Goal: Information Seeking & Learning: Learn about a topic

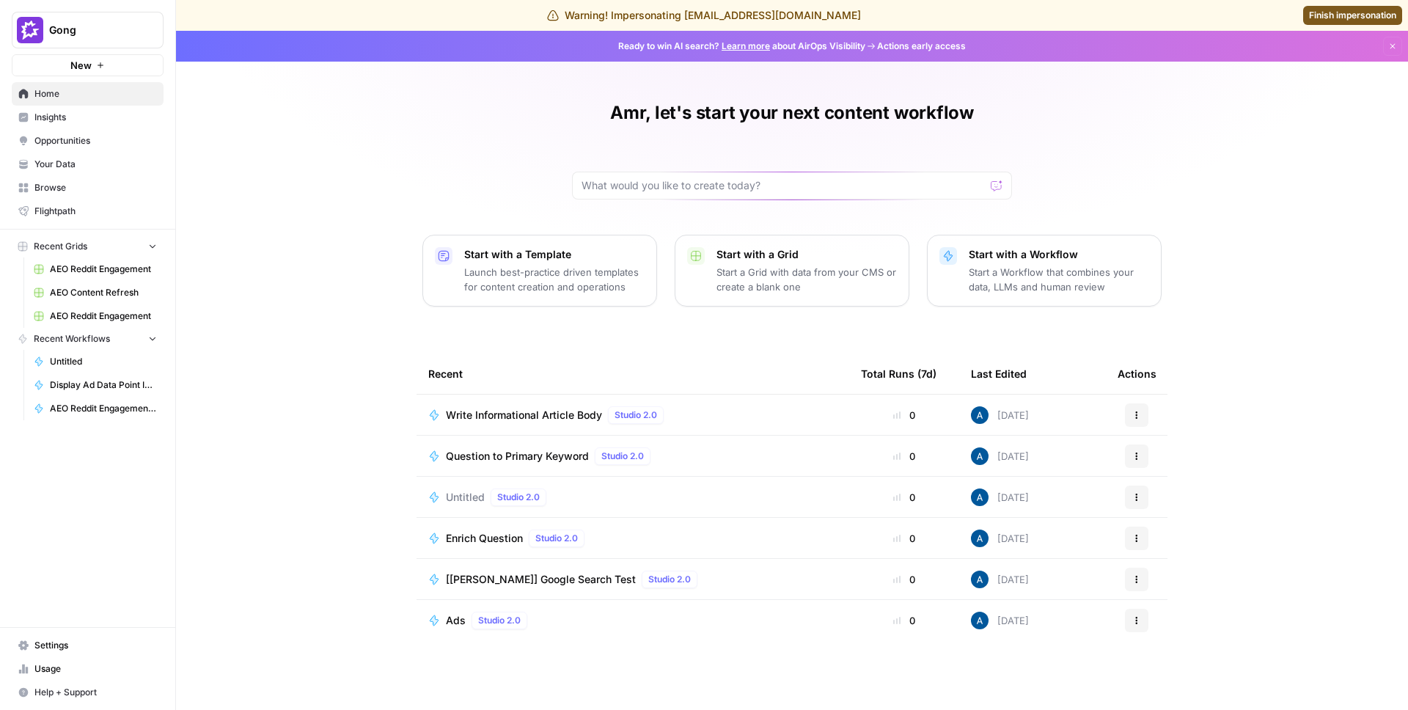
click at [92, 120] on span "Insights" at bounding box center [95, 117] width 123 height 13
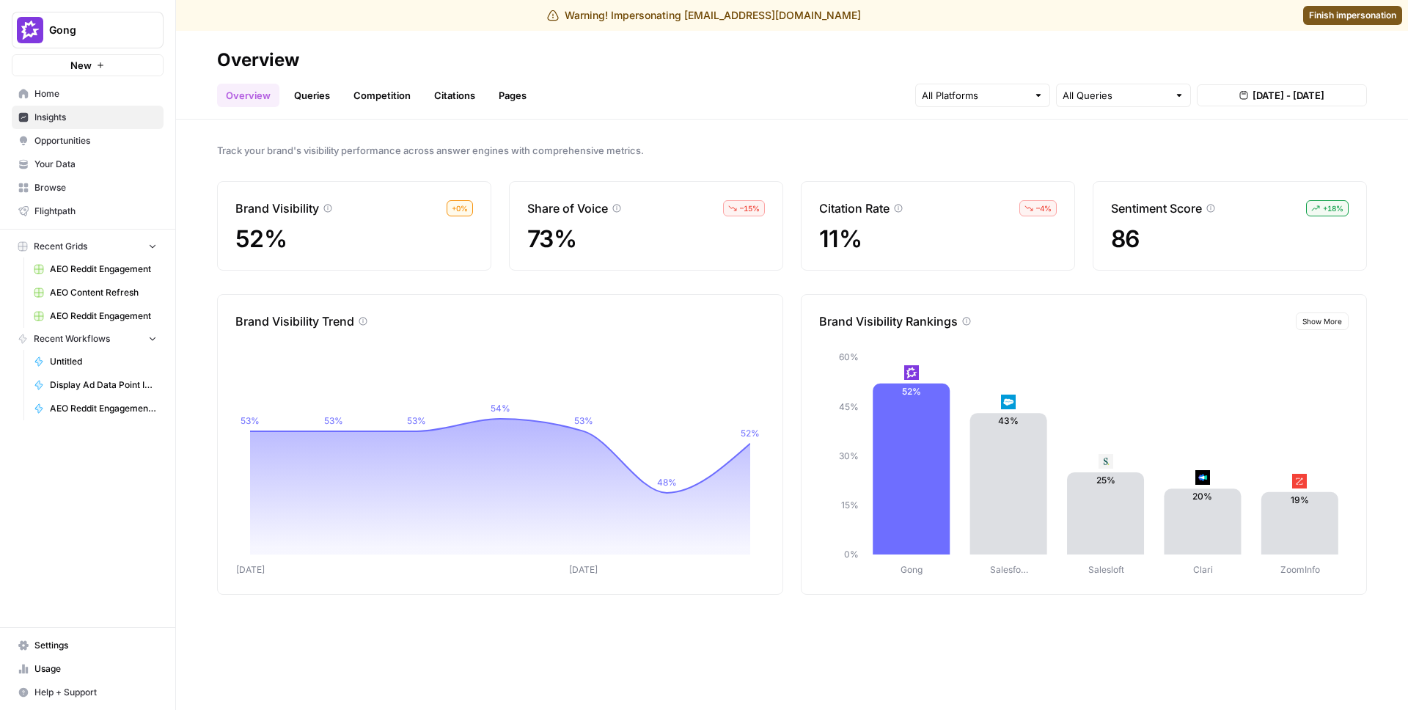
click at [317, 89] on link "Queries" at bounding box center [312, 95] width 54 height 23
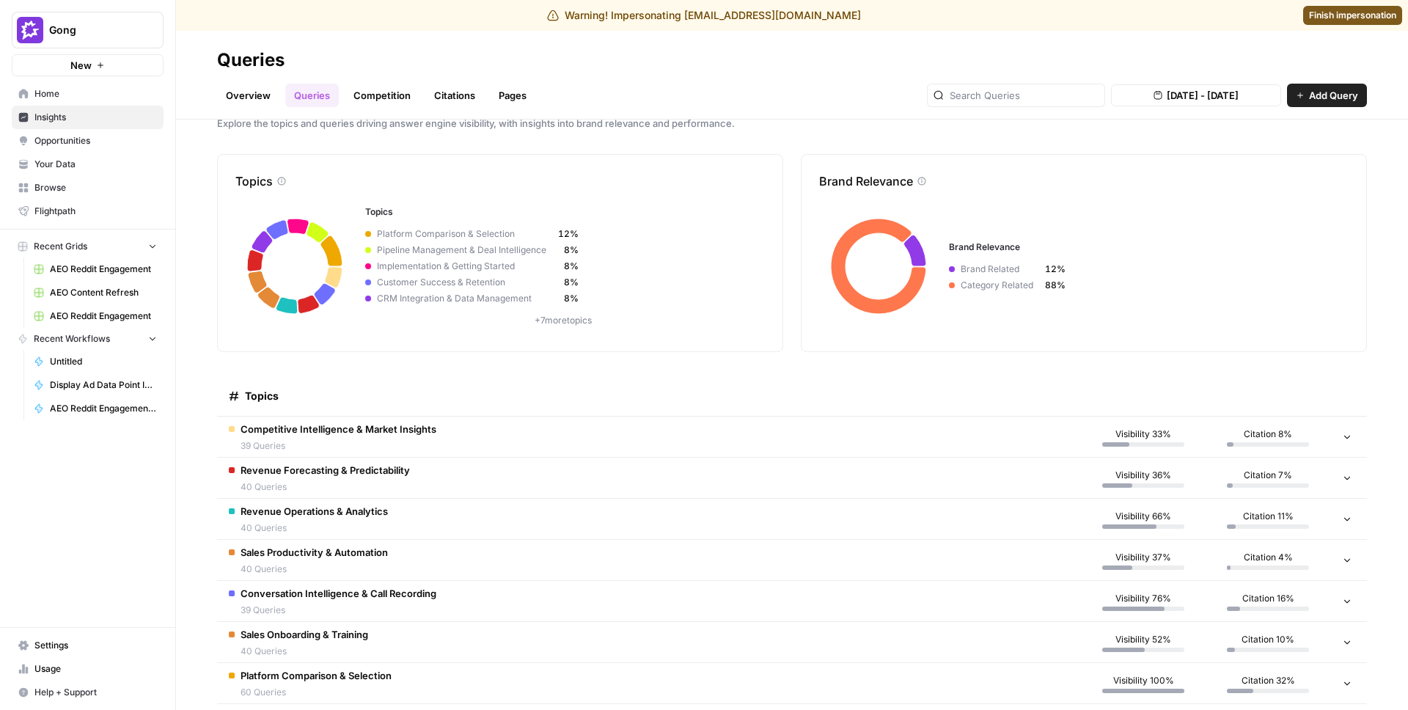
scroll to position [28, 0]
click at [396, 431] on span "Competitive Intelligence & Market Insights" at bounding box center [339, 428] width 196 height 15
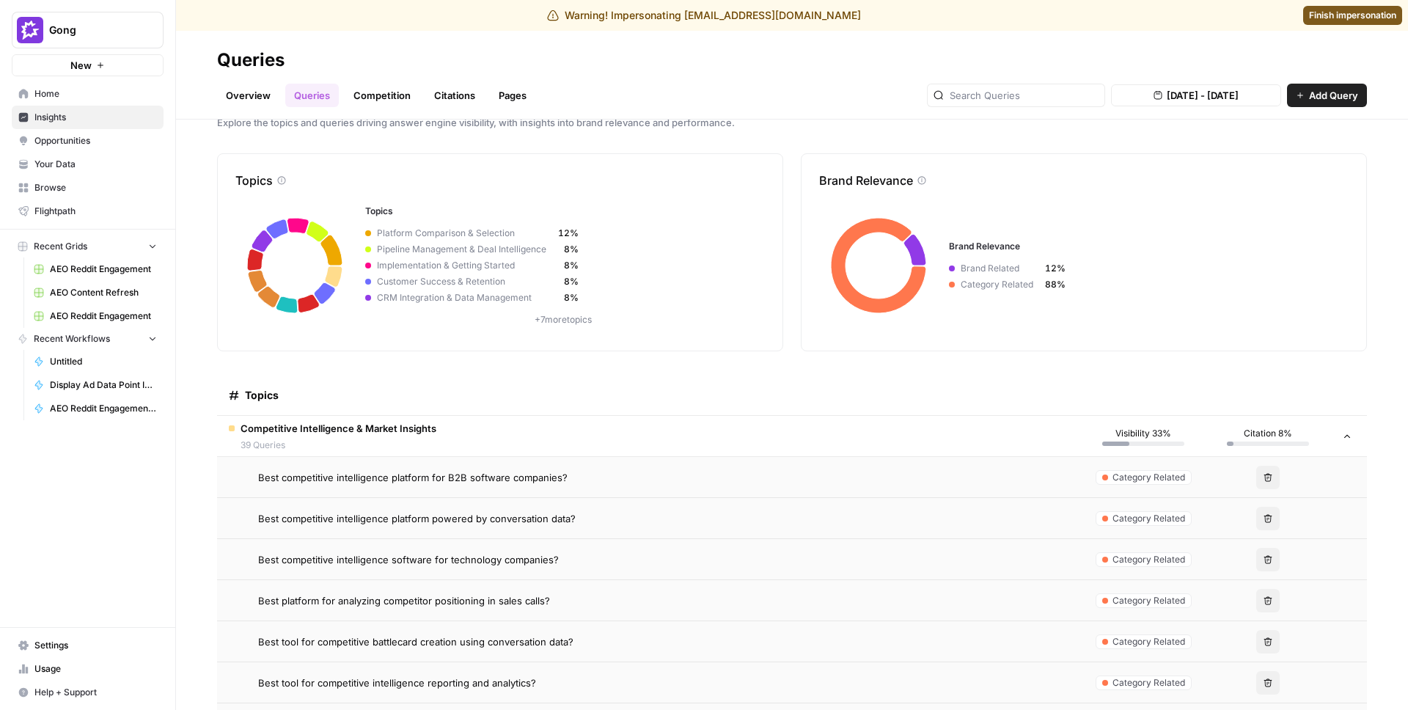
click at [396, 431] on span "Competitive Intelligence & Market Insights" at bounding box center [339, 428] width 196 height 15
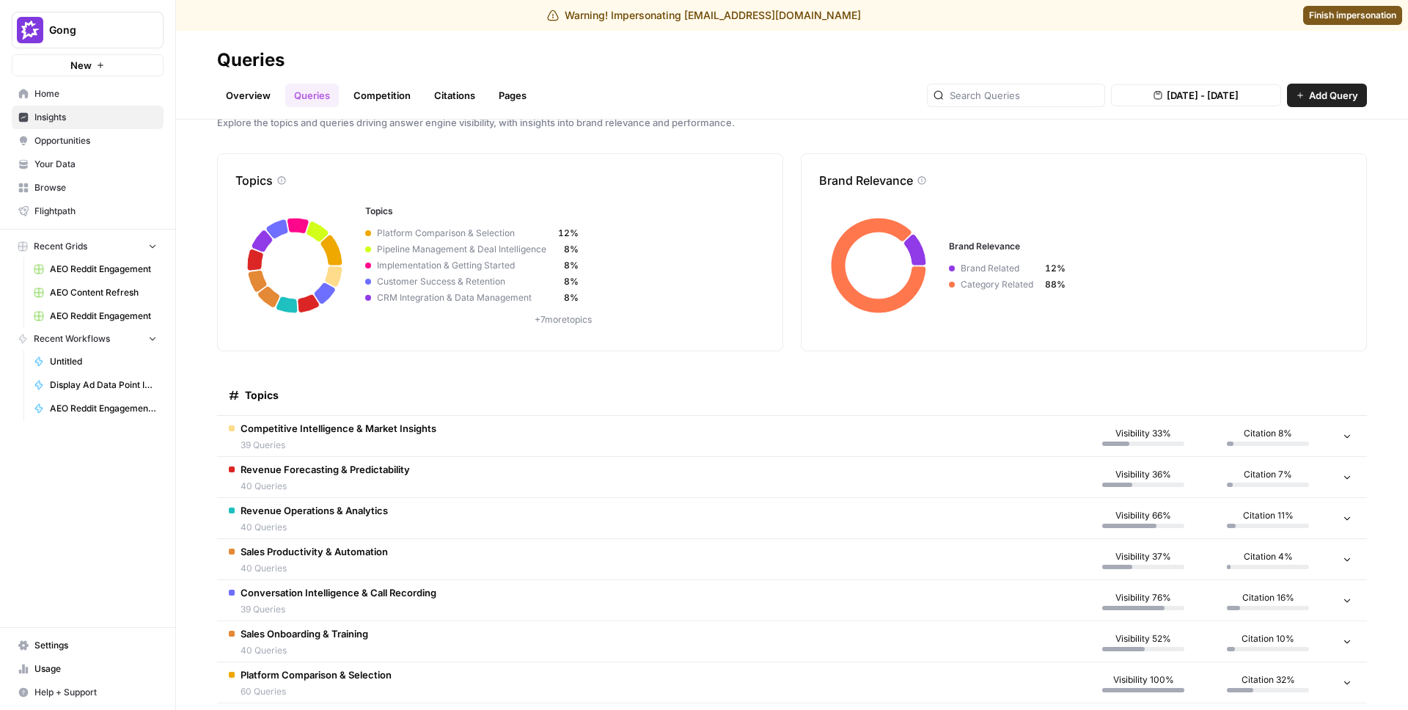
scroll to position [0, 0]
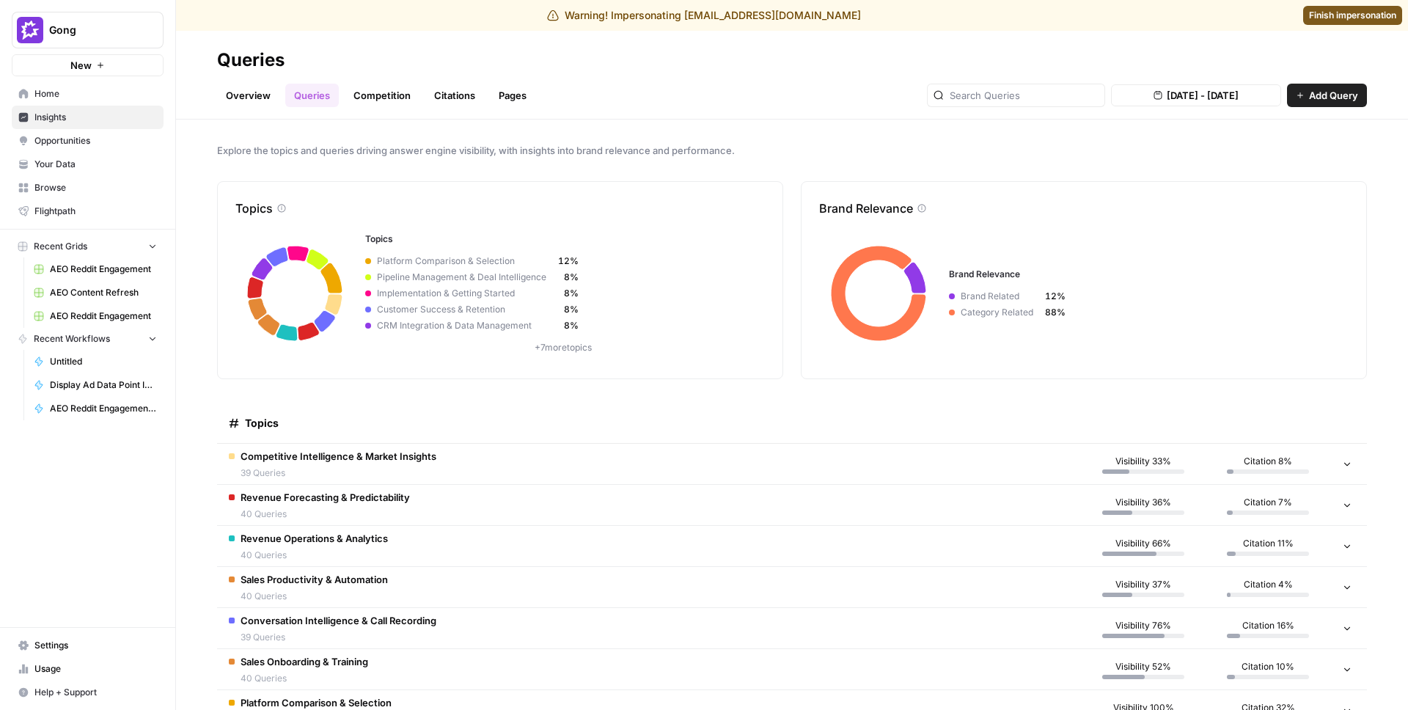
click at [249, 85] on link "Overview" at bounding box center [248, 95] width 62 height 23
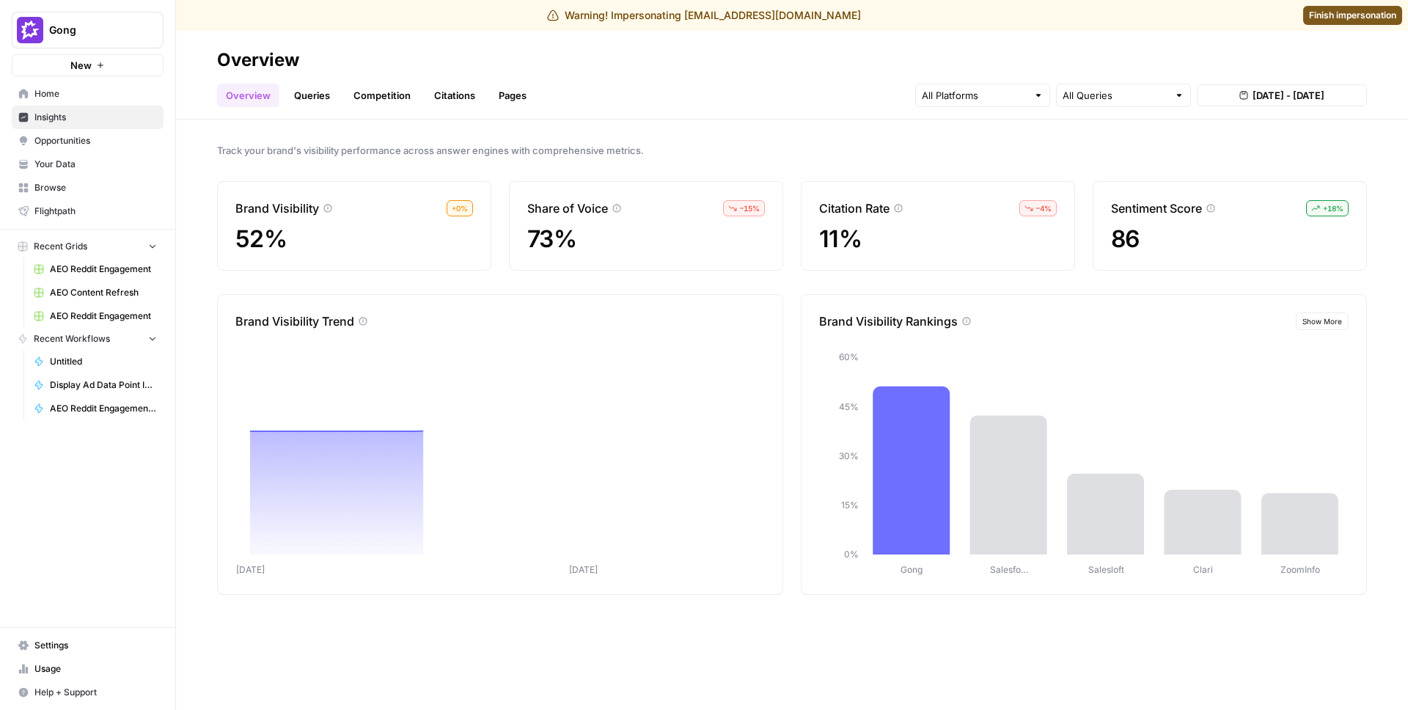
click at [119, 40] on button "Gong" at bounding box center [88, 30] width 152 height 37
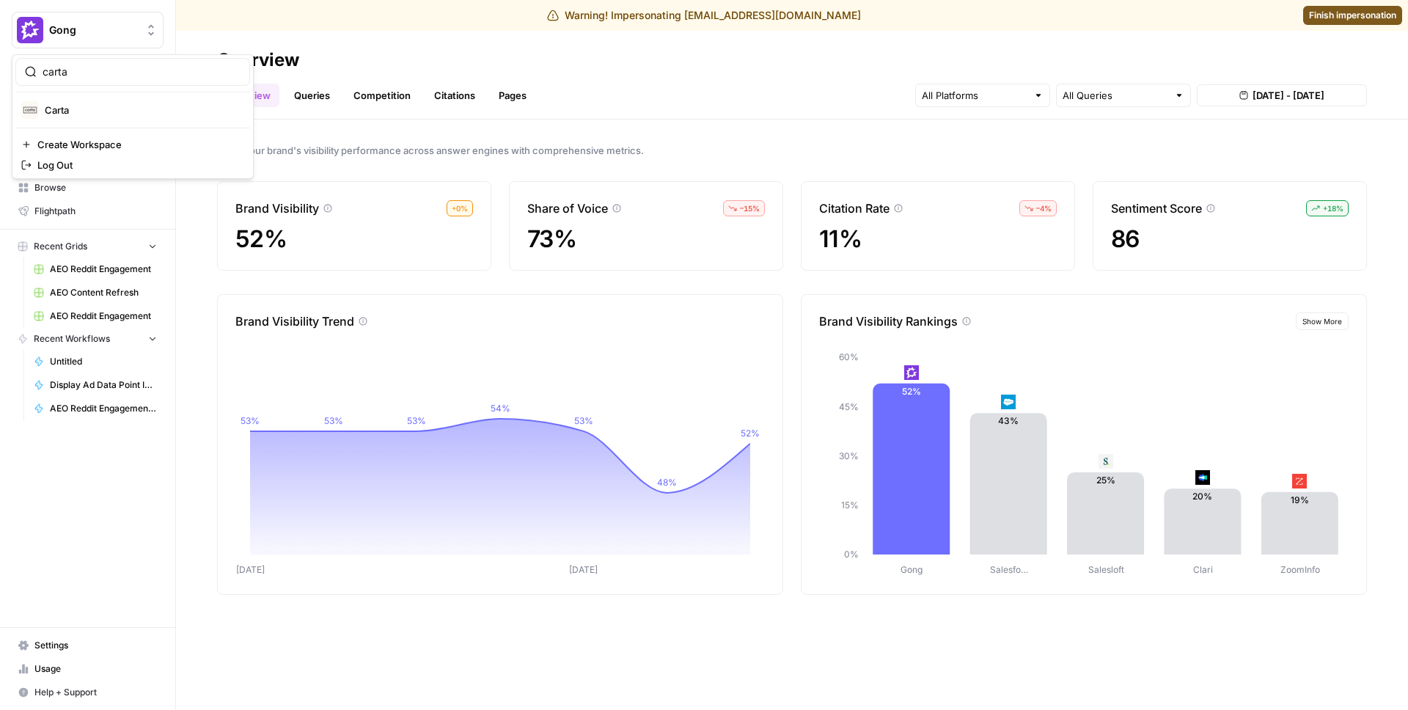
type input "carta"
click at [87, 109] on span "Carta" at bounding box center [142, 110] width 194 height 15
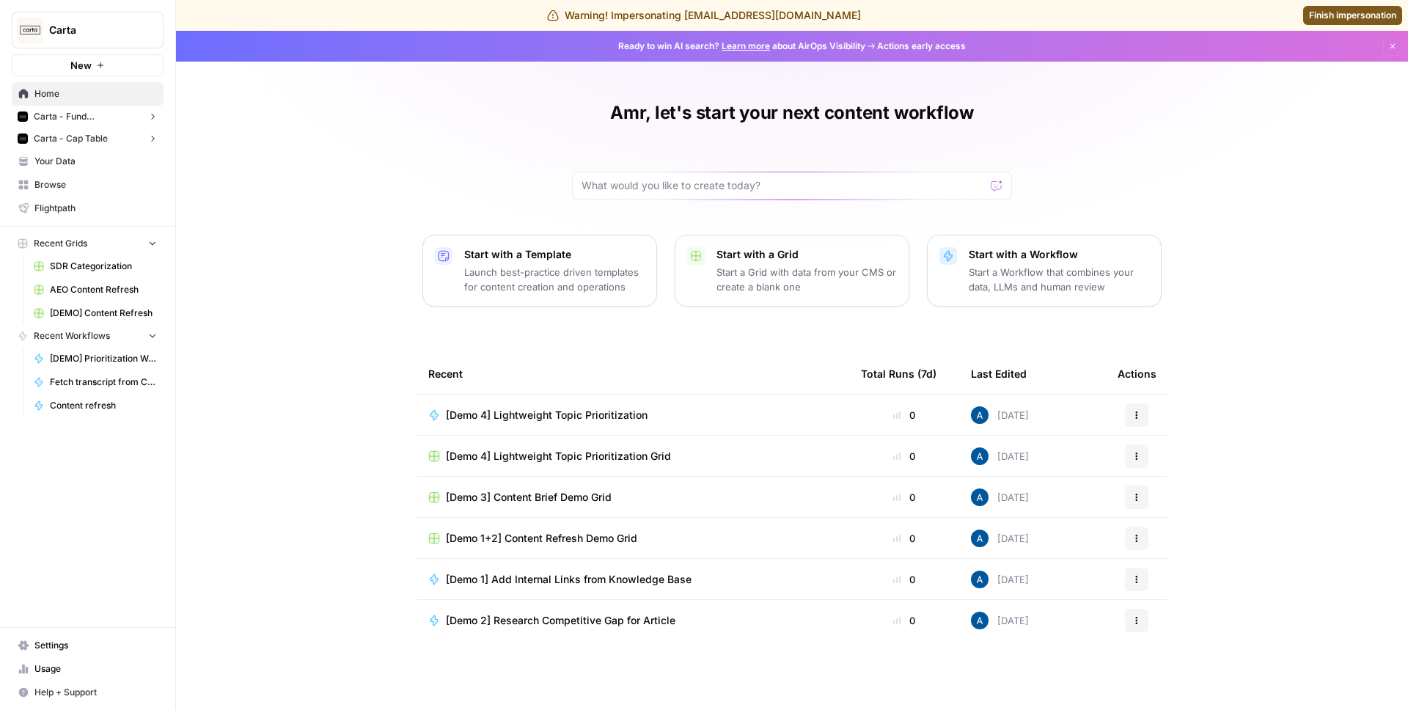
click at [128, 117] on span "Carta - Fund Administration" at bounding box center [88, 116] width 108 height 13
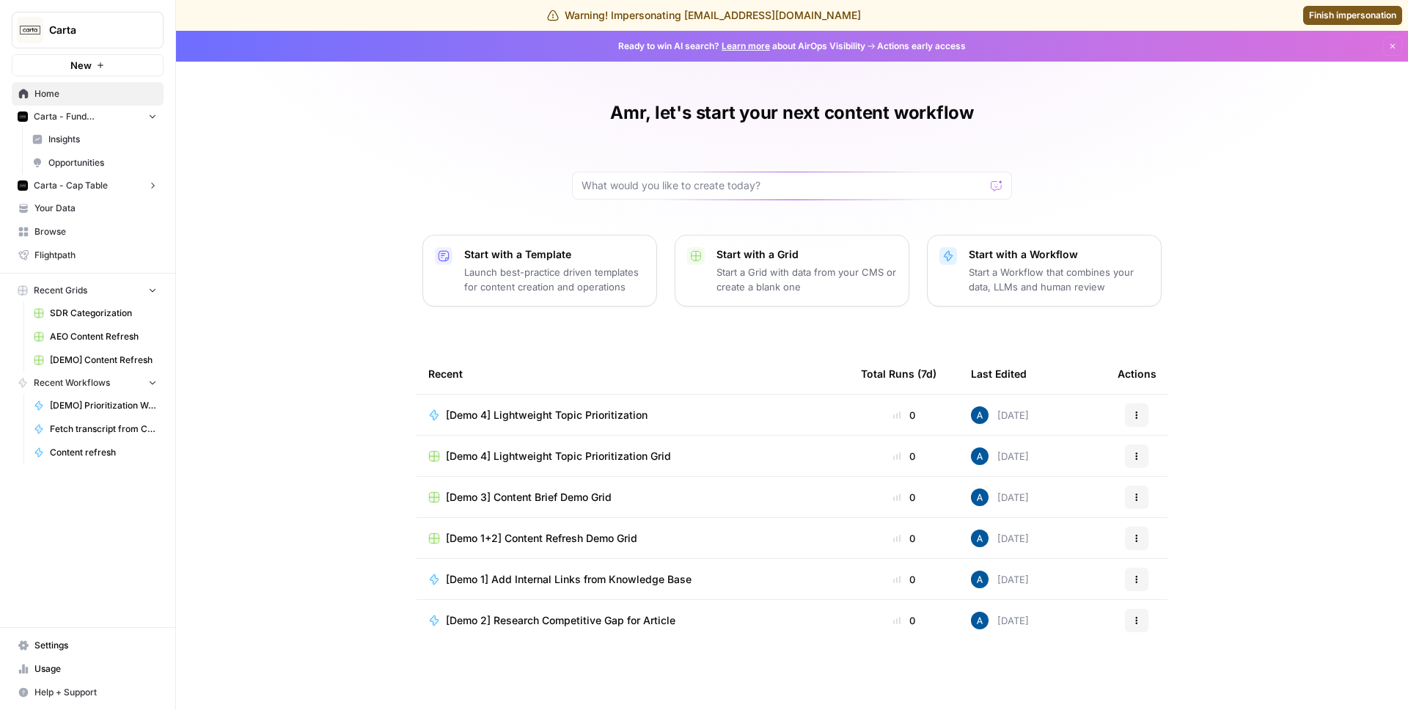
click at [123, 133] on span "Insights" at bounding box center [102, 139] width 109 height 13
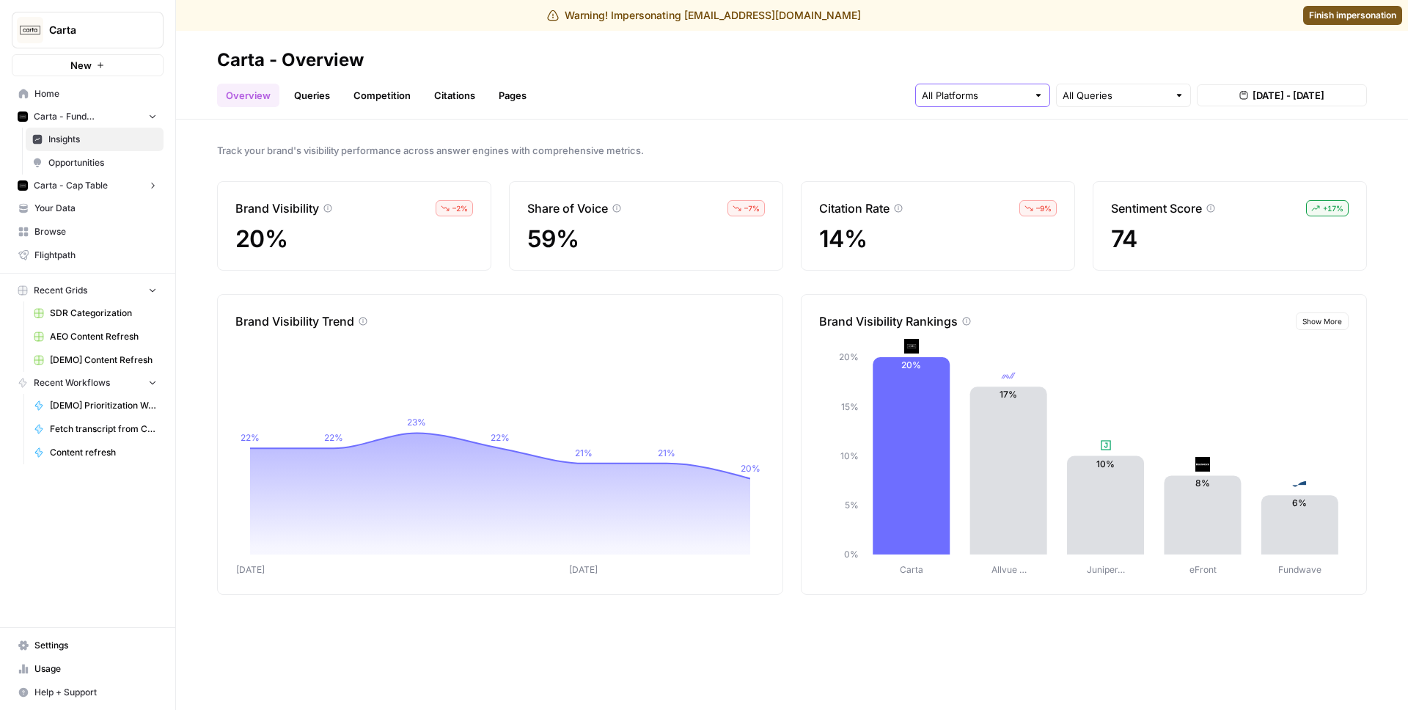
click at [1005, 100] on input "text" at bounding box center [975, 95] width 106 height 15
click at [992, 141] on button "ChatGPT" at bounding box center [983, 150] width 122 height 21
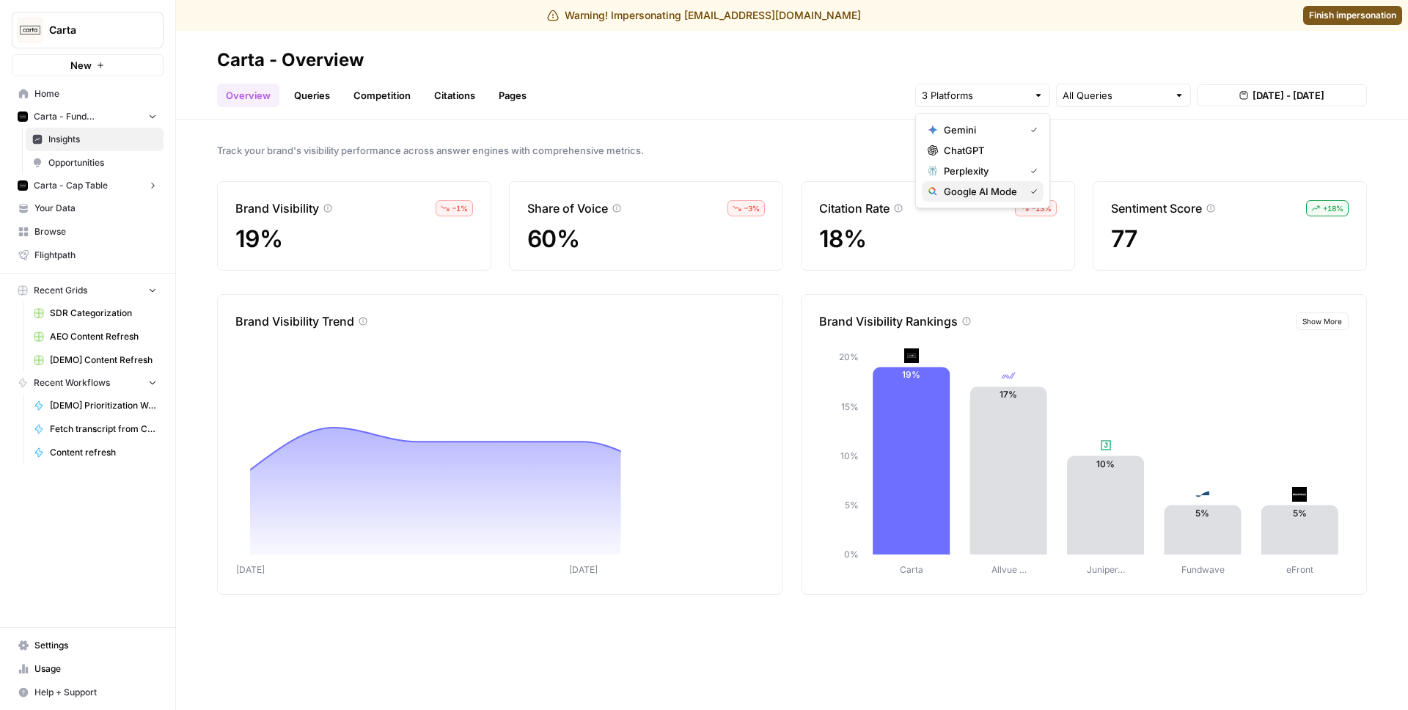
click at [979, 189] on span "Google AI Mode" at bounding box center [981, 191] width 75 height 15
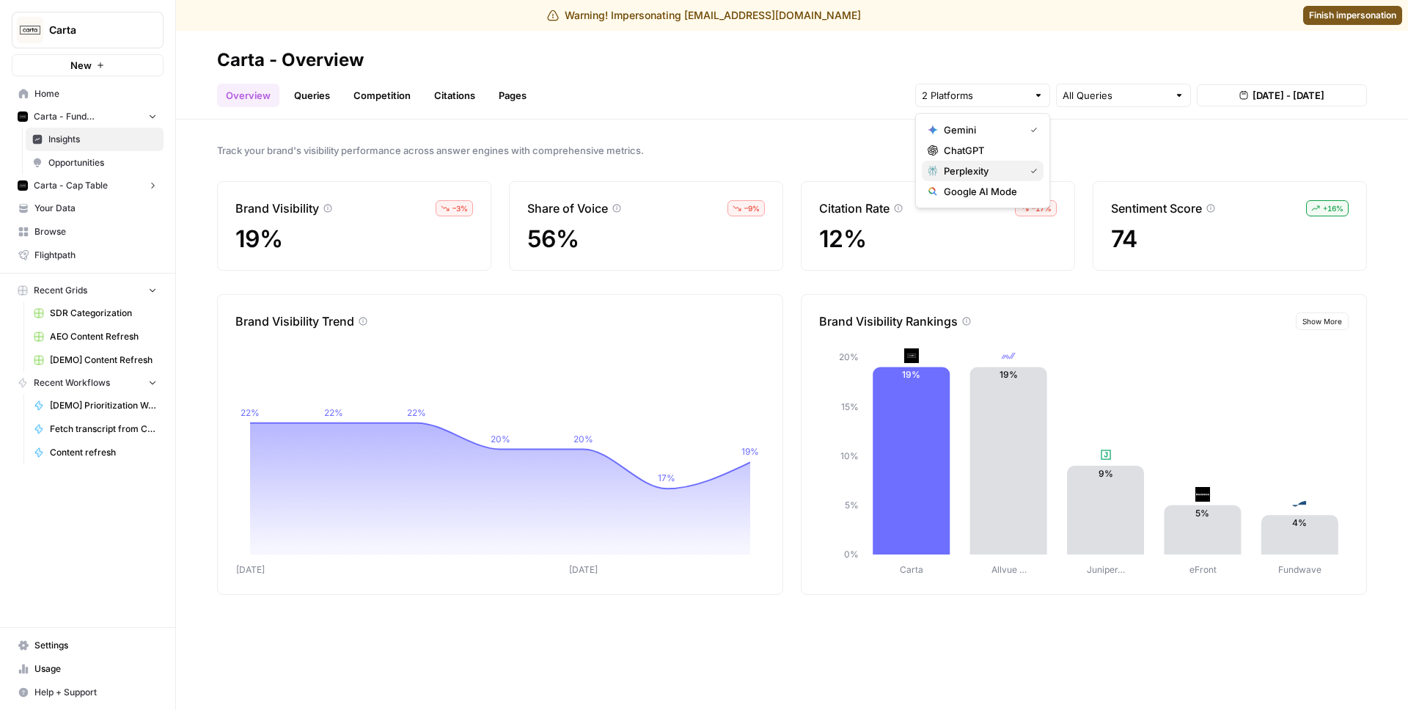
click at [981, 173] on span "Perplexity" at bounding box center [981, 171] width 75 height 15
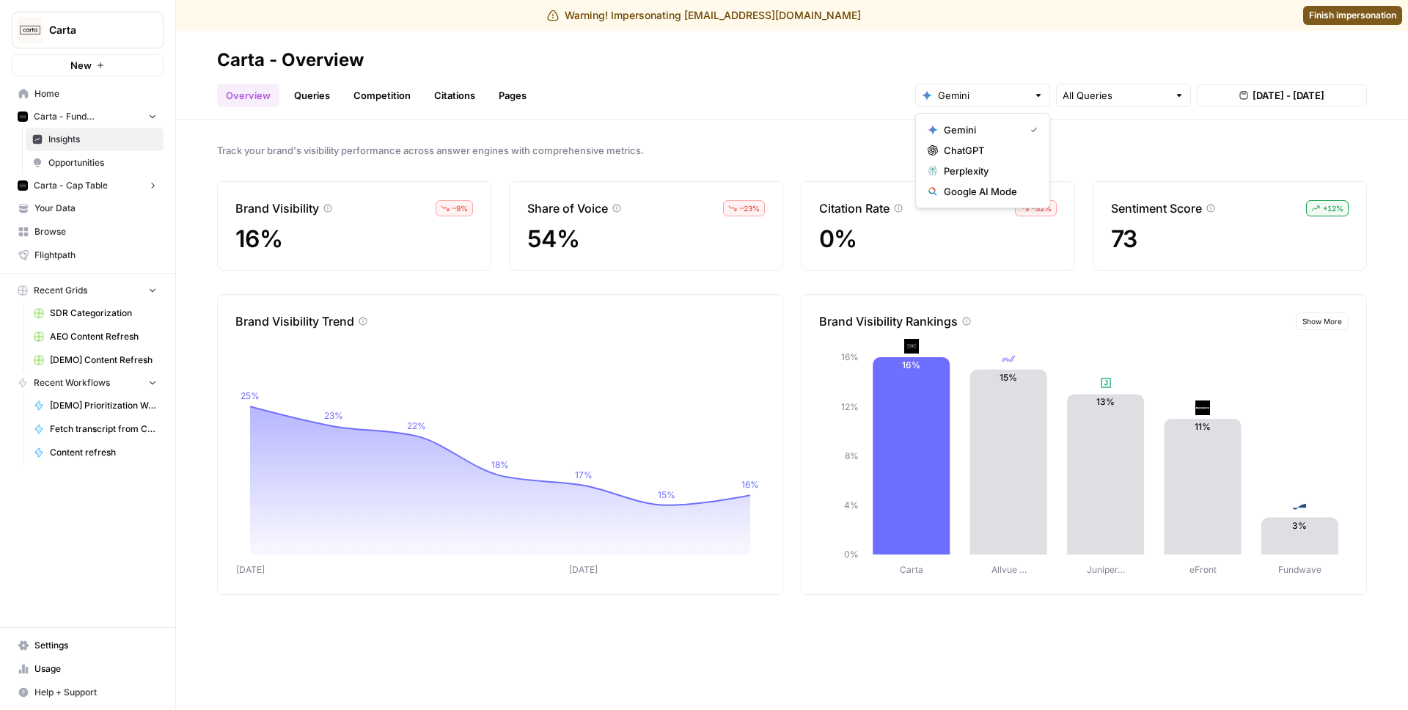
click at [813, 118] on header "Carta - Overview Overview Queries Competition Citations Pages All Queries [DATE…" at bounding box center [792, 75] width 1232 height 89
click at [988, 95] on input "text" at bounding box center [982, 95] width 89 height 15
click at [1001, 139] on button "Gemini" at bounding box center [983, 130] width 122 height 21
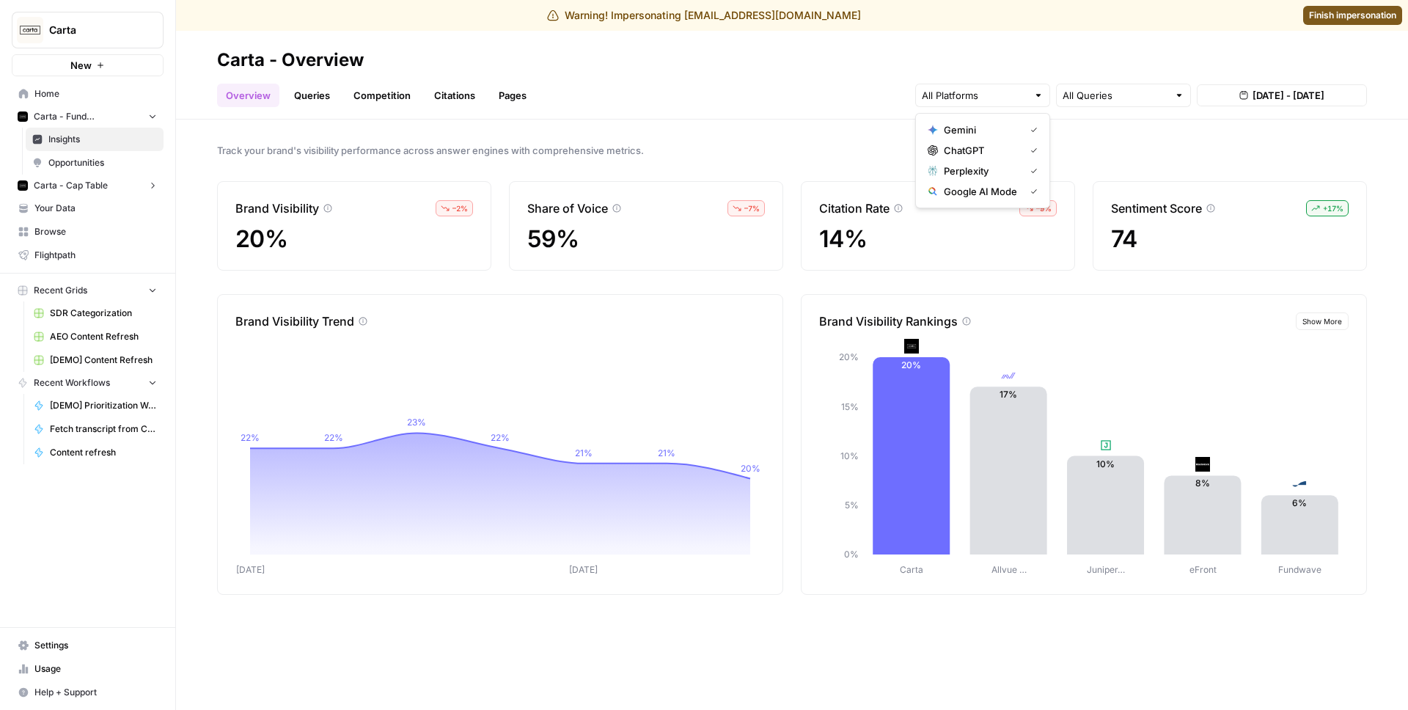
click at [822, 123] on div "Track your brand's visibility performance across answer engines with comprehens…" at bounding box center [792, 415] width 1232 height 591
click at [299, 102] on link "Queries" at bounding box center [312, 95] width 54 height 23
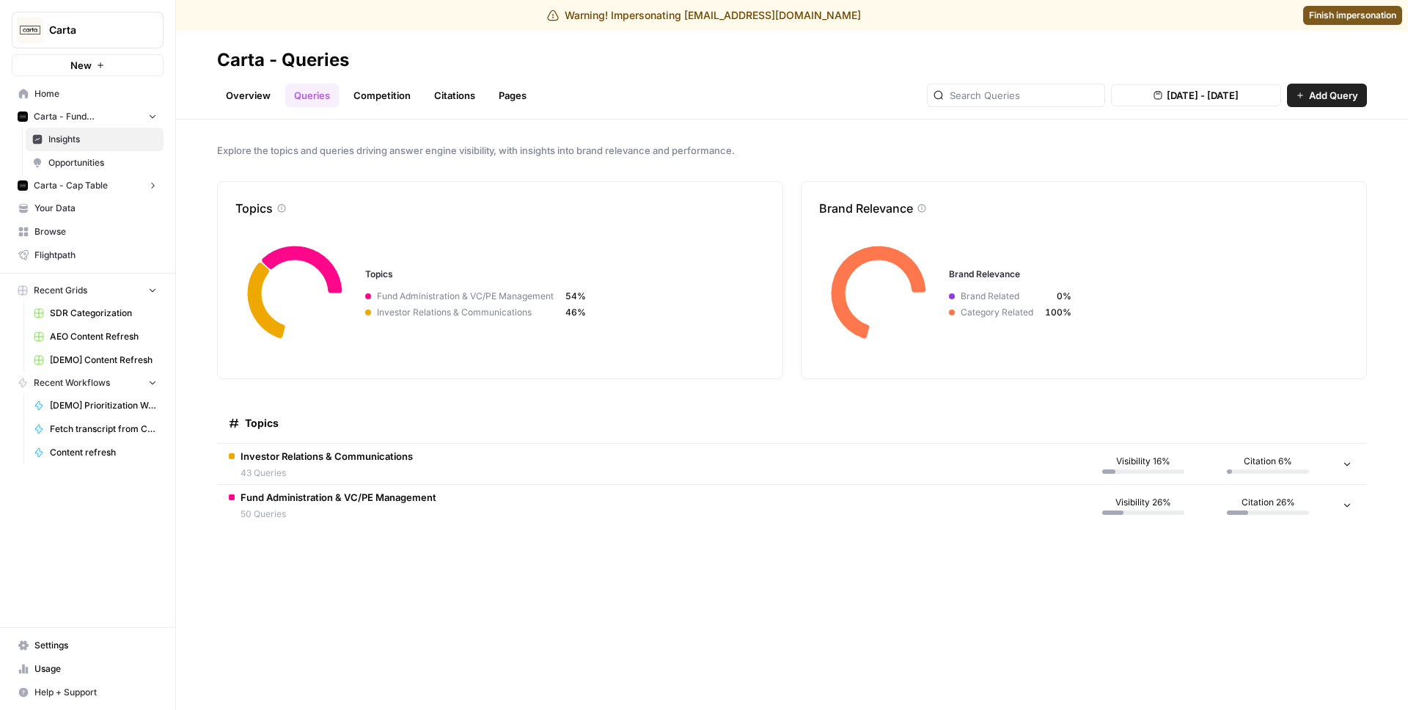
click at [304, 476] on span "43 Queries" at bounding box center [327, 473] width 172 height 13
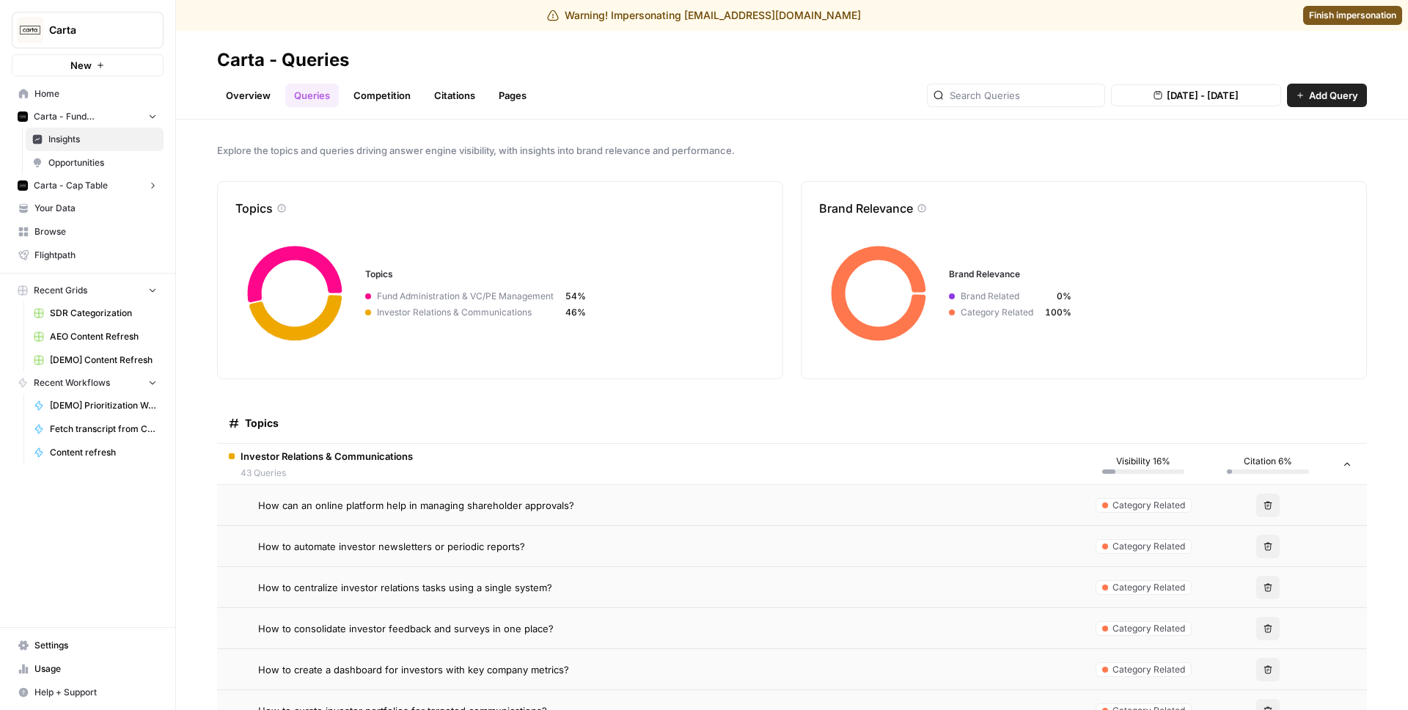
click at [339, 504] on span "How can an online platform help in managing shareholder approvals?" at bounding box center [416, 505] width 316 height 15
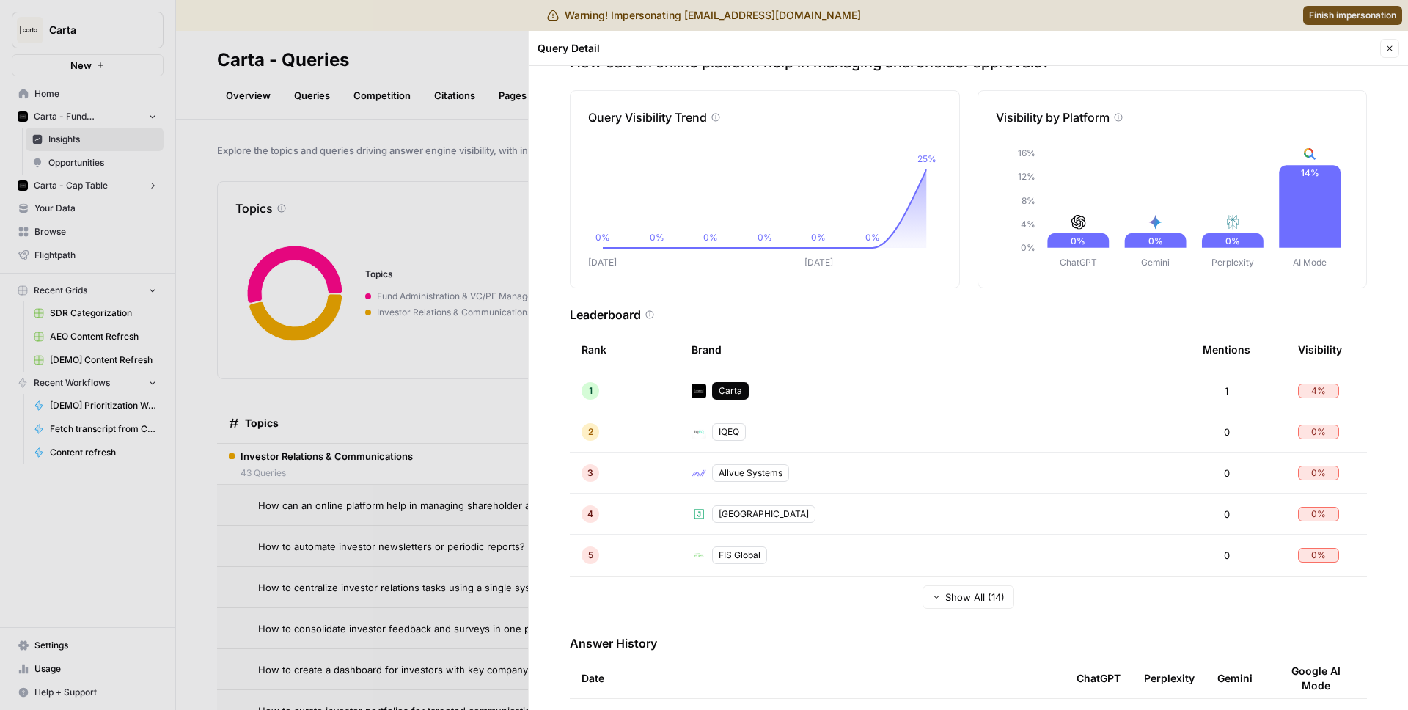
scroll to position [52, 0]
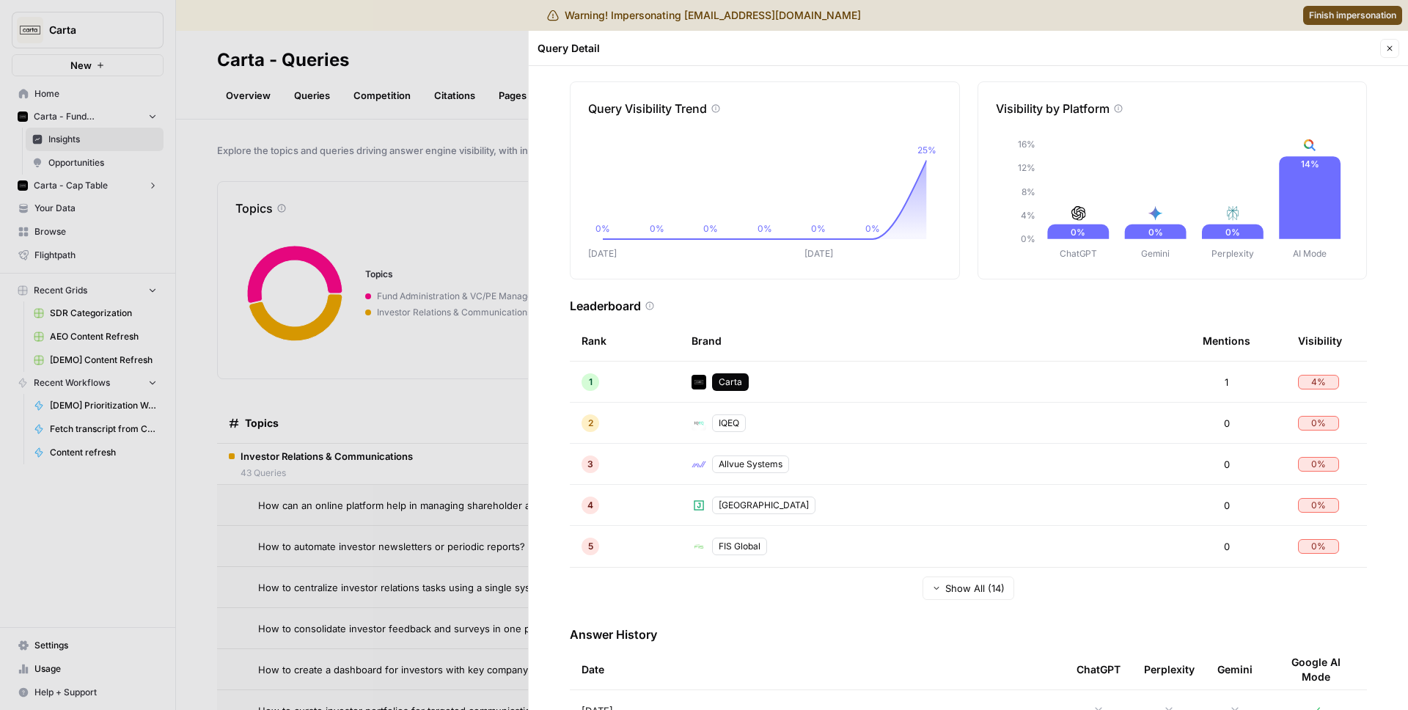
click at [468, 297] on div at bounding box center [704, 355] width 1408 height 710
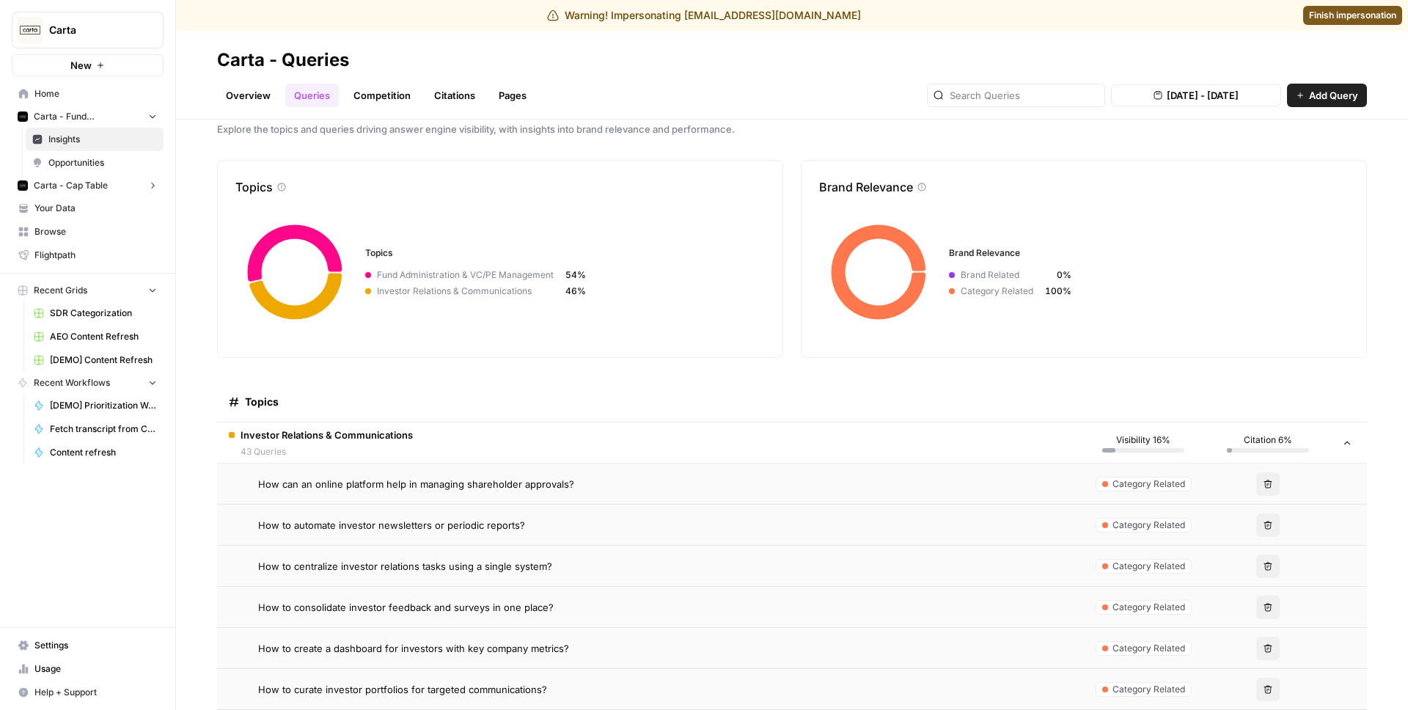
scroll to position [23, 0]
click at [392, 495] on td "How can an online platform help in managing shareholder approvals?" at bounding box center [649, 481] width 864 height 40
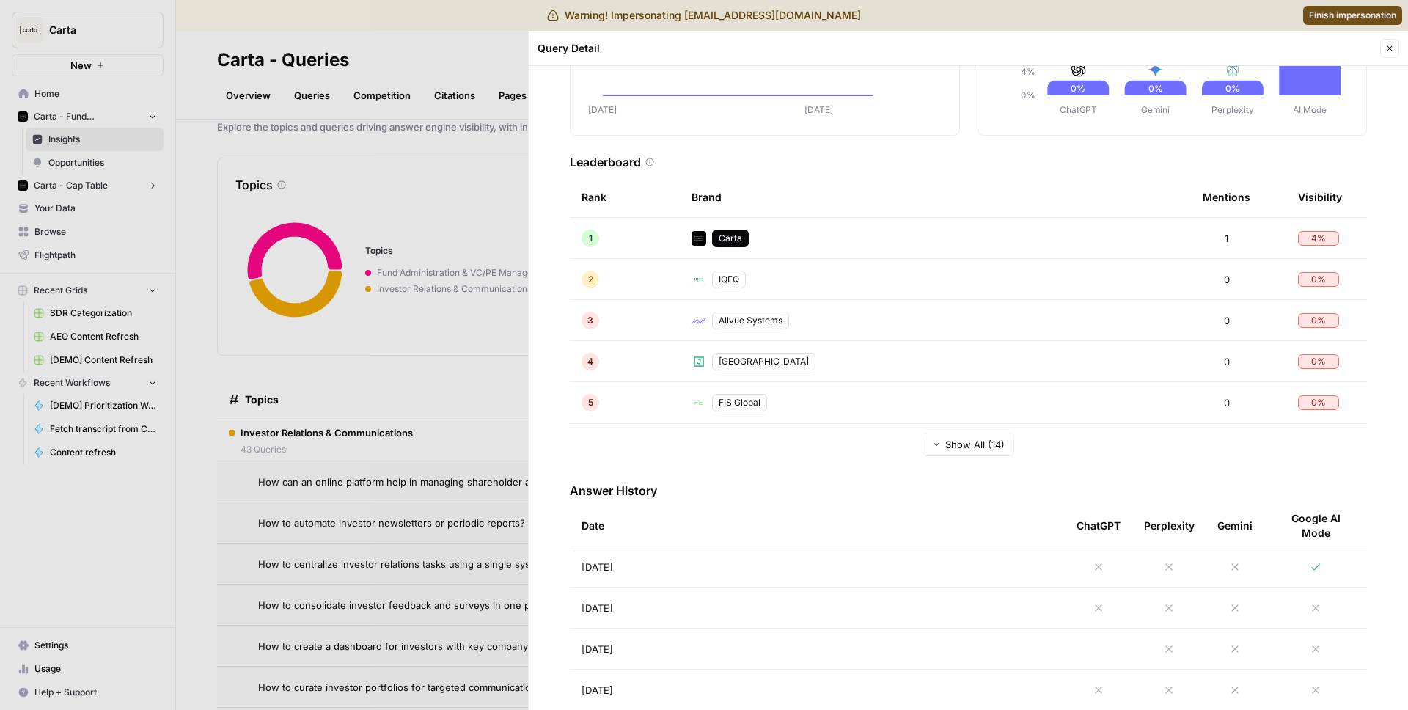
scroll to position [293, 0]
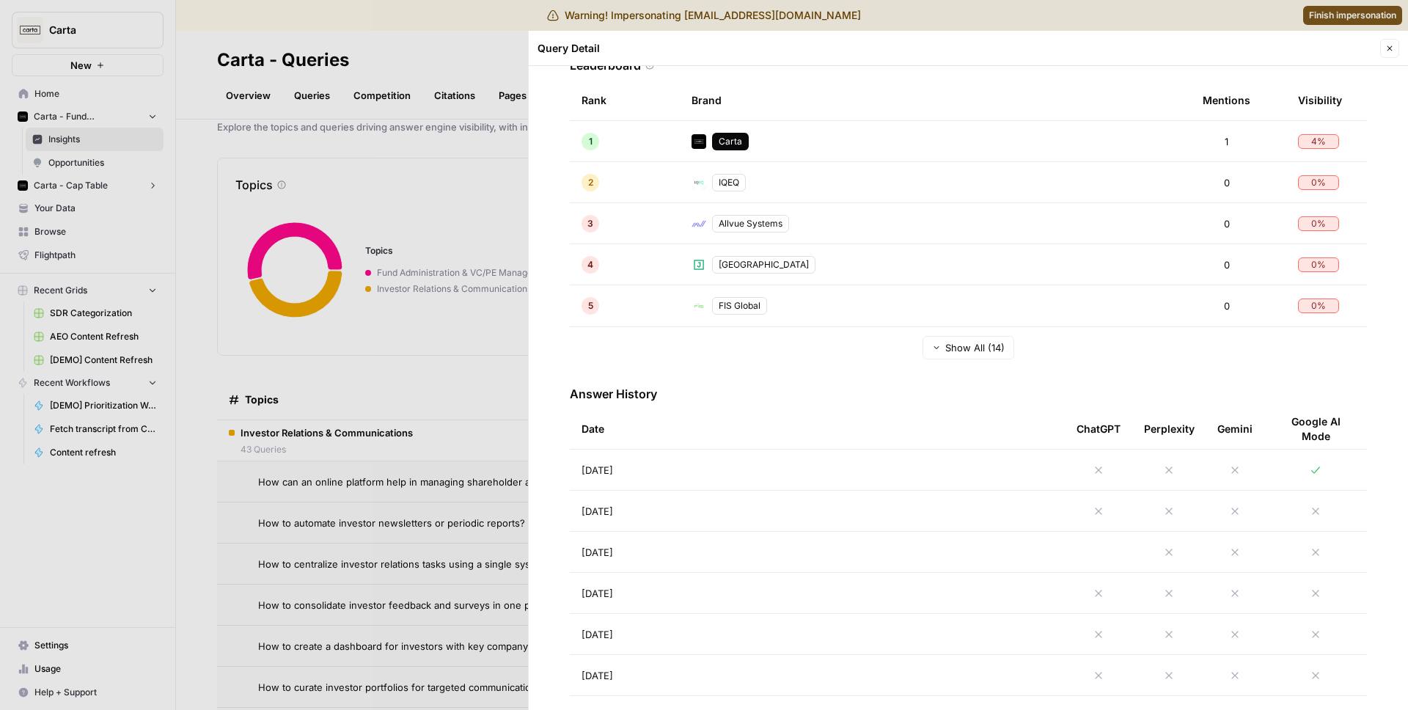
click at [948, 461] on td "[DATE]" at bounding box center [817, 470] width 495 height 40
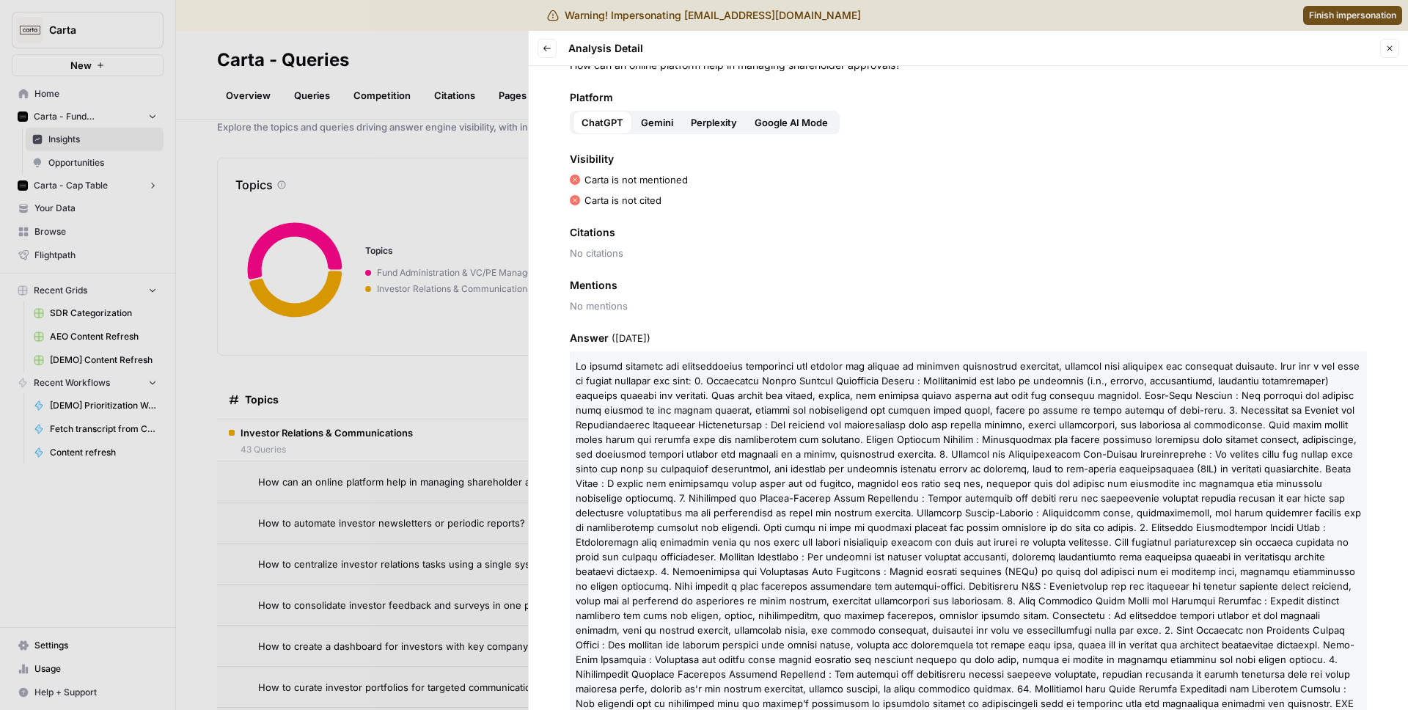
scroll to position [66, 0]
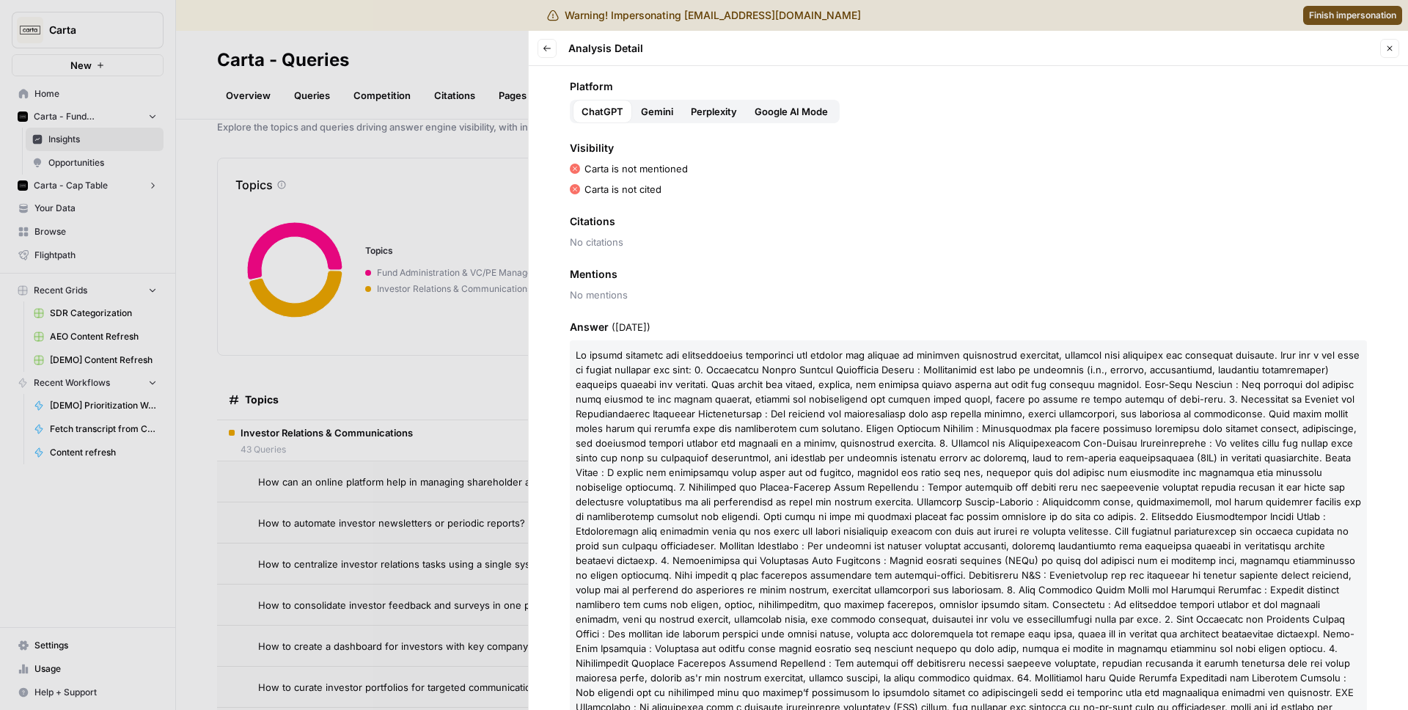
click at [654, 106] on span "Gemini" at bounding box center [657, 111] width 32 height 15
click at [717, 102] on button "Perplexity" at bounding box center [714, 111] width 64 height 23
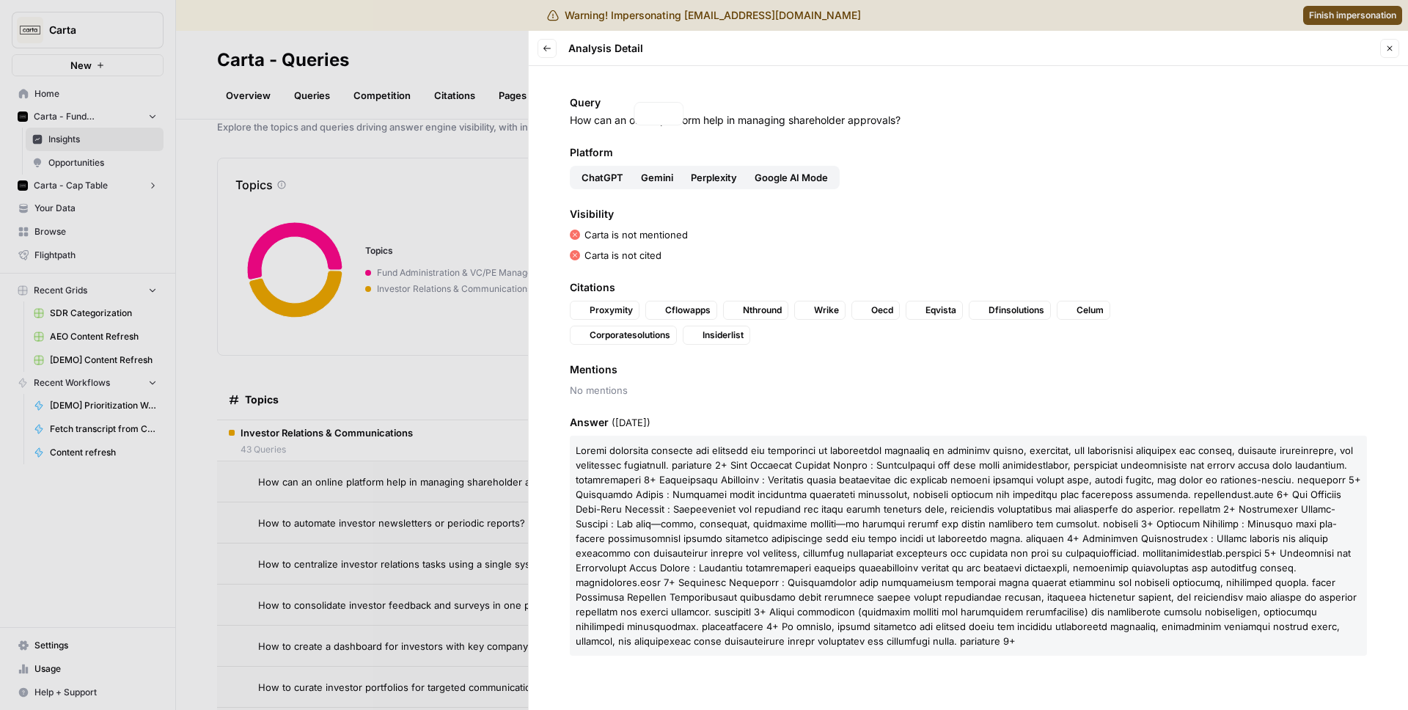
scroll to position [0, 0]
click at [798, 166] on button "Google AI Mode" at bounding box center [791, 177] width 91 height 23
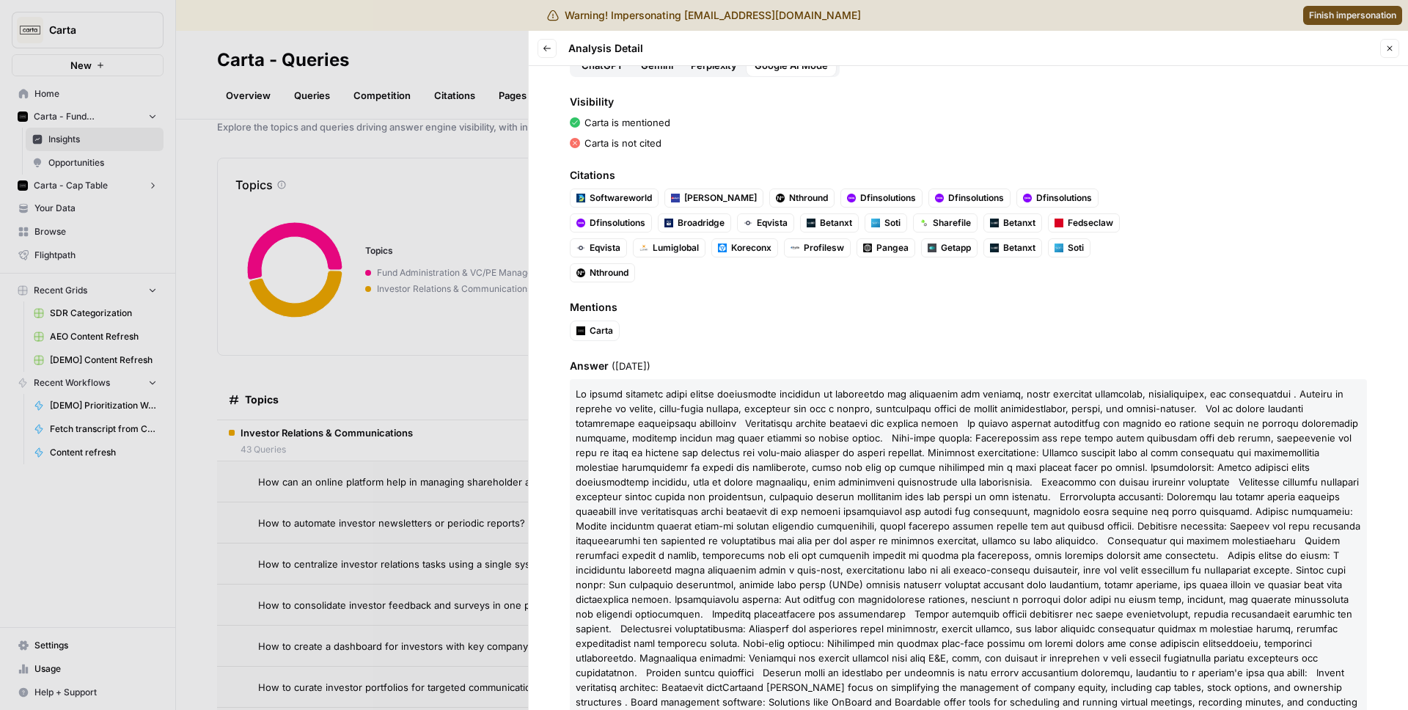
scroll to position [175, 0]
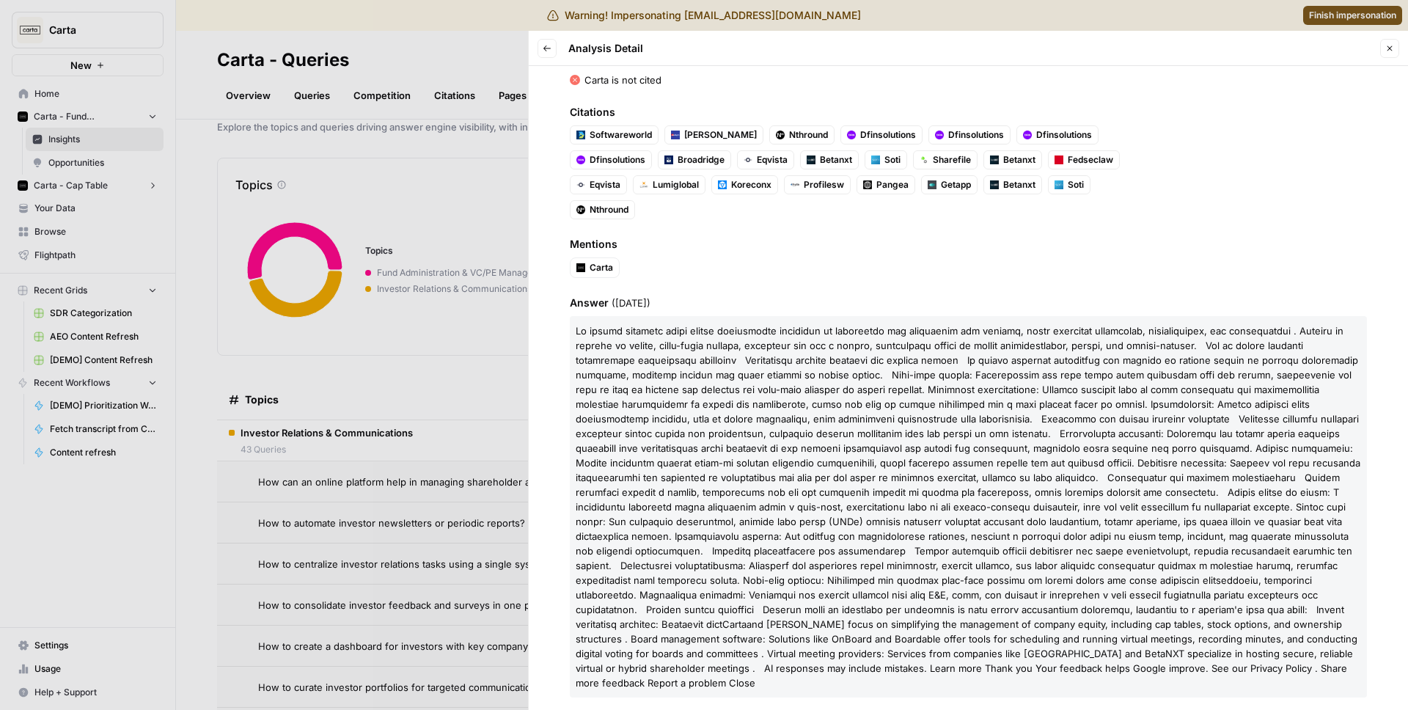
click at [445, 208] on div at bounding box center [704, 355] width 1408 height 710
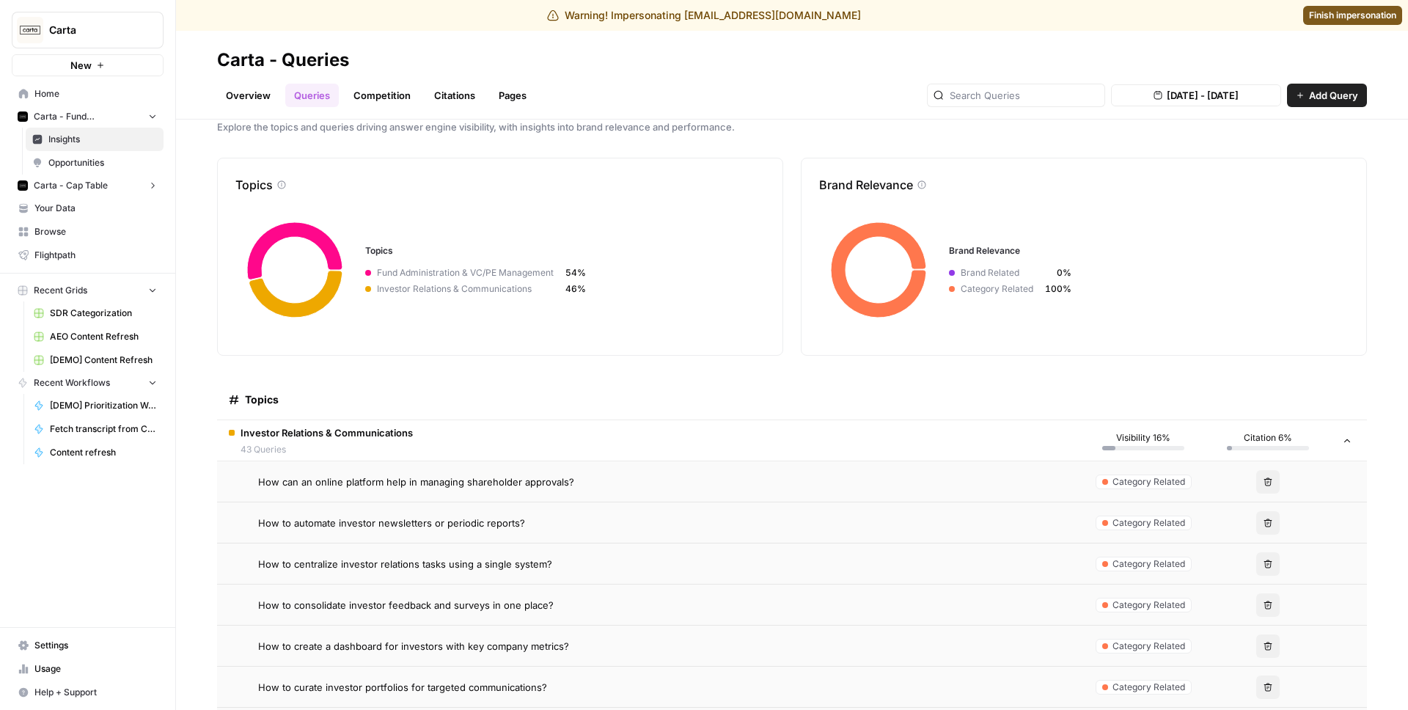
click at [249, 96] on link "Overview" at bounding box center [248, 95] width 62 height 23
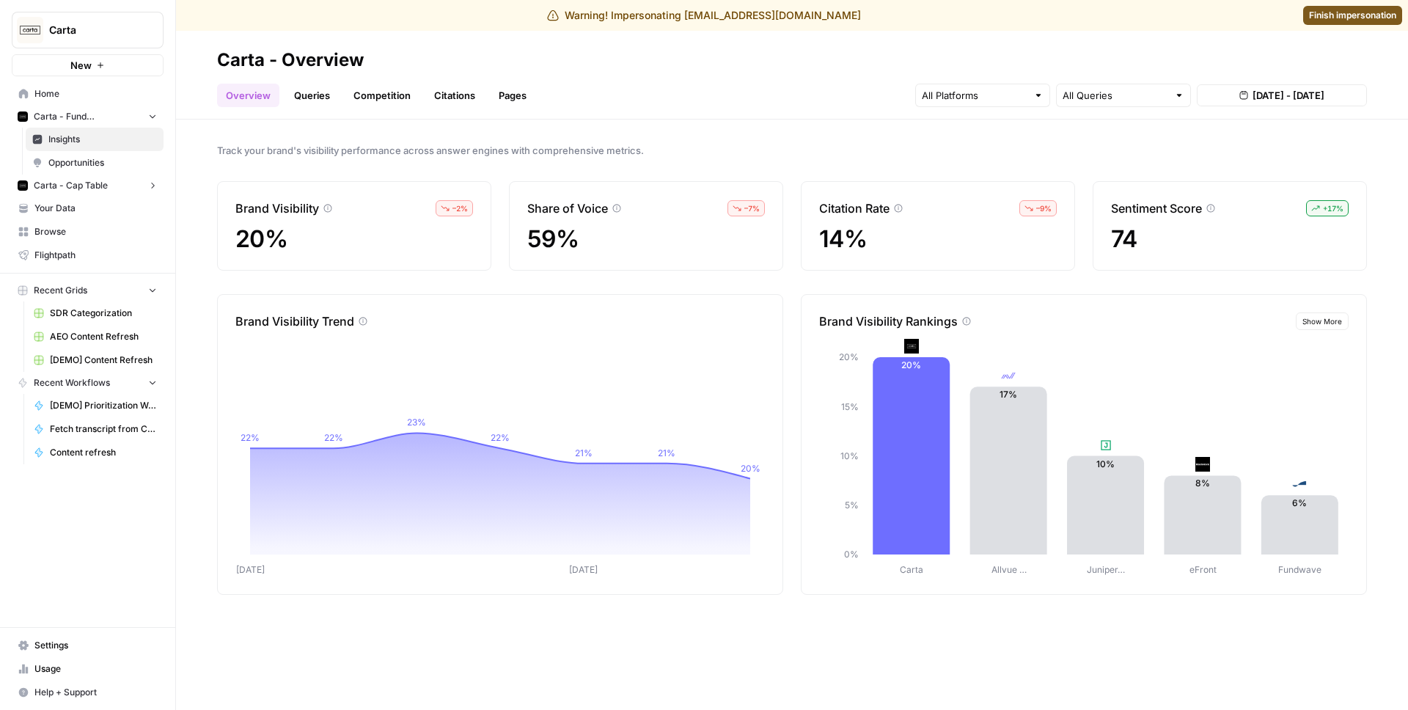
click at [104, 182] on span "Carta - Cap Table" at bounding box center [71, 185] width 74 height 13
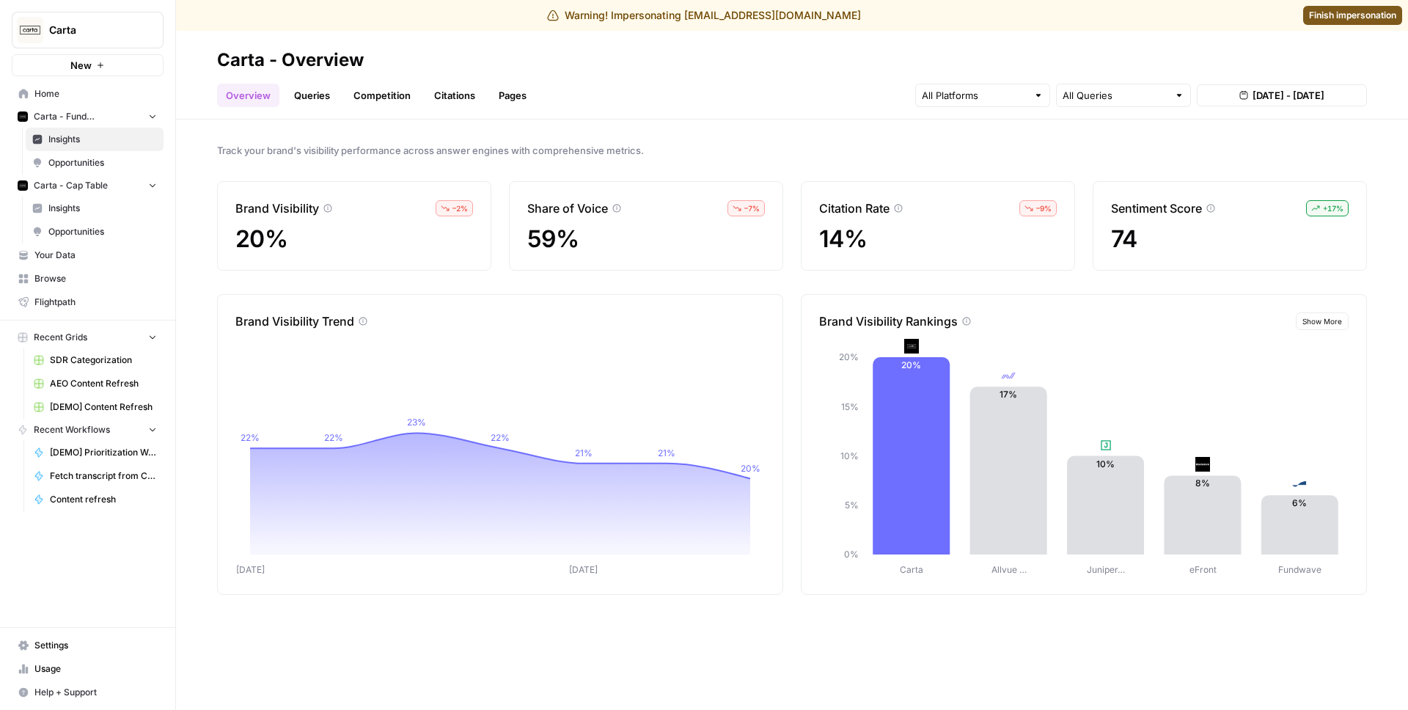
click at [113, 210] on span "Insights" at bounding box center [102, 208] width 109 height 13
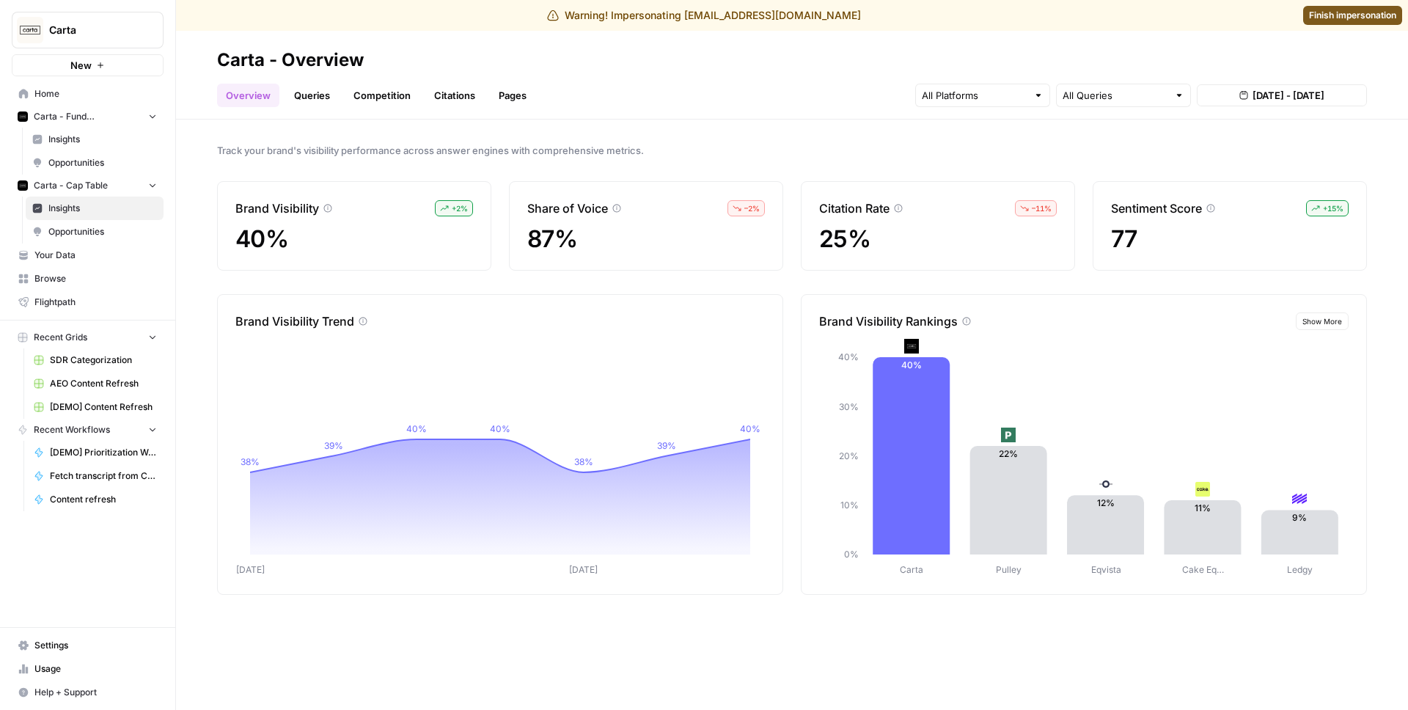
click at [310, 102] on link "Queries" at bounding box center [312, 95] width 54 height 23
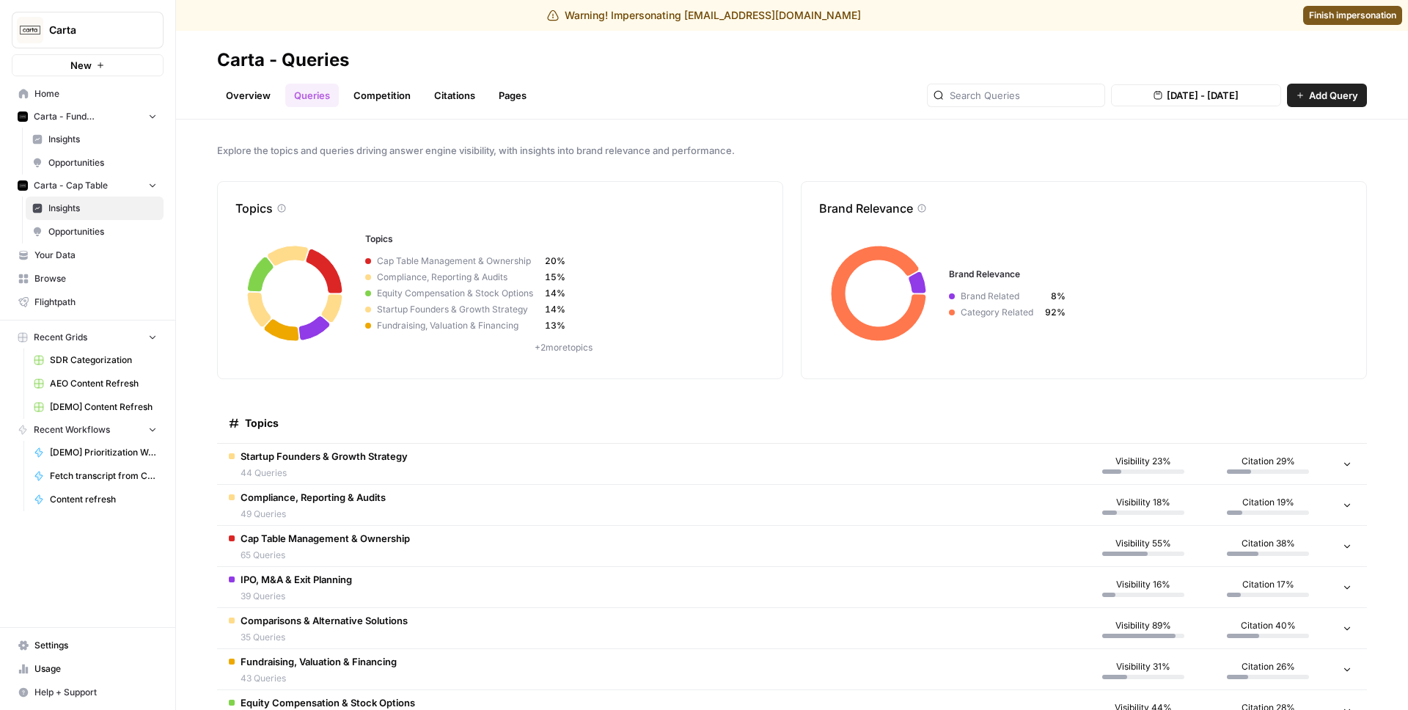
click at [234, 100] on link "Overview" at bounding box center [248, 95] width 62 height 23
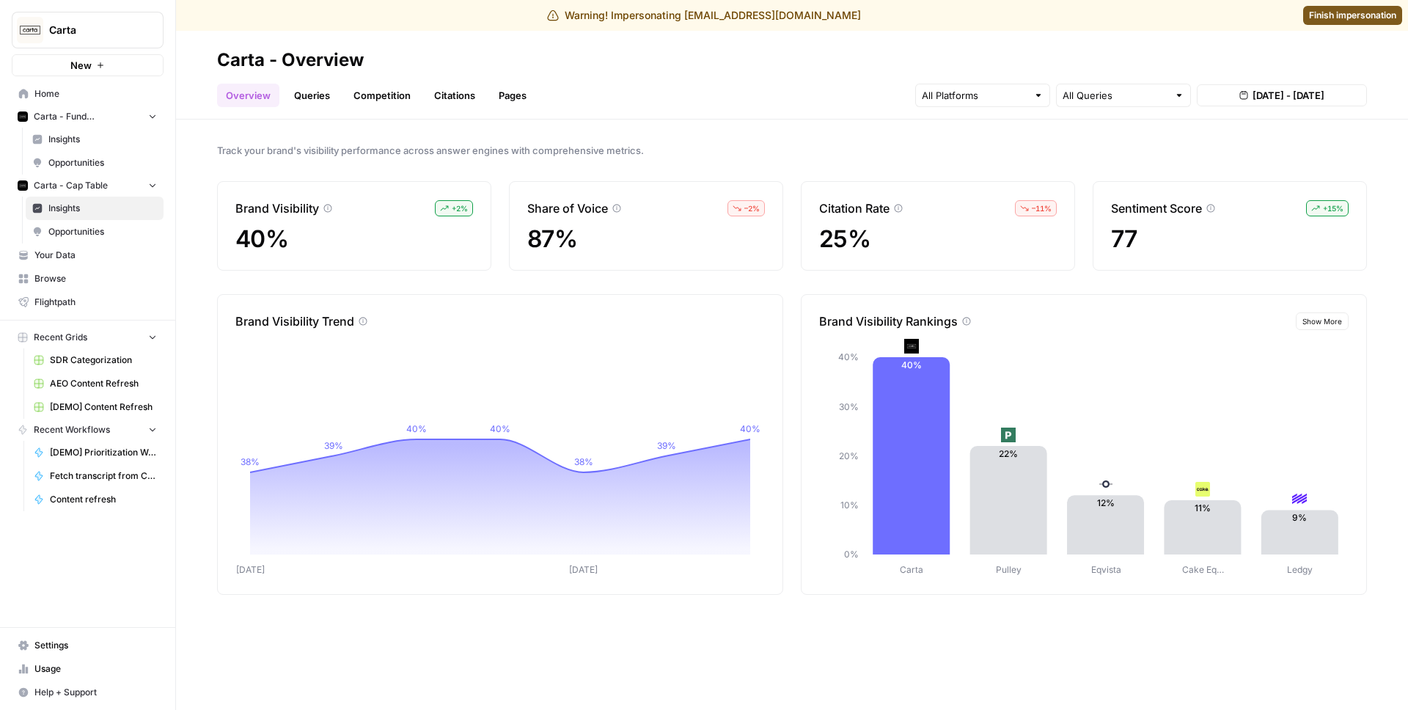
click at [111, 38] on button "Carta" at bounding box center [88, 30] width 152 height 37
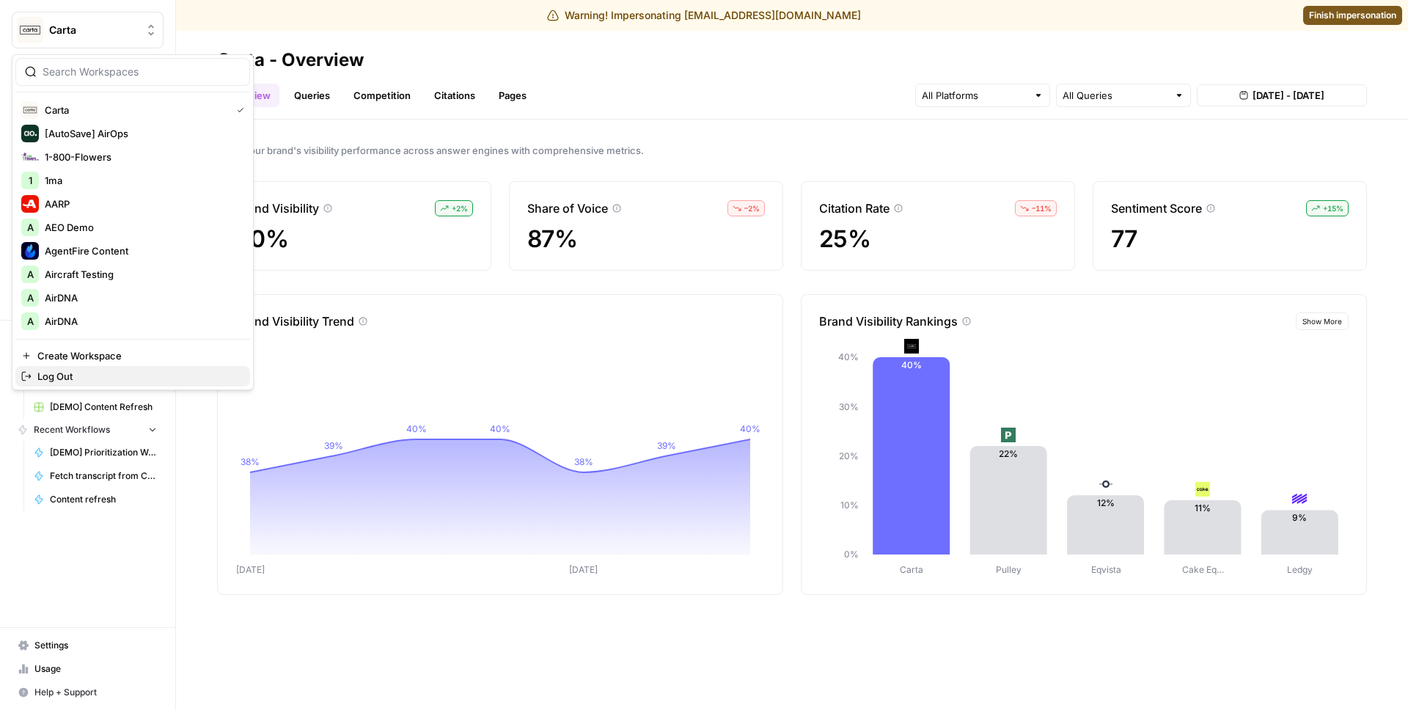
click at [62, 381] on span "Log Out" at bounding box center [137, 376] width 201 height 15
